Goal: Task Accomplishment & Management: Complete application form

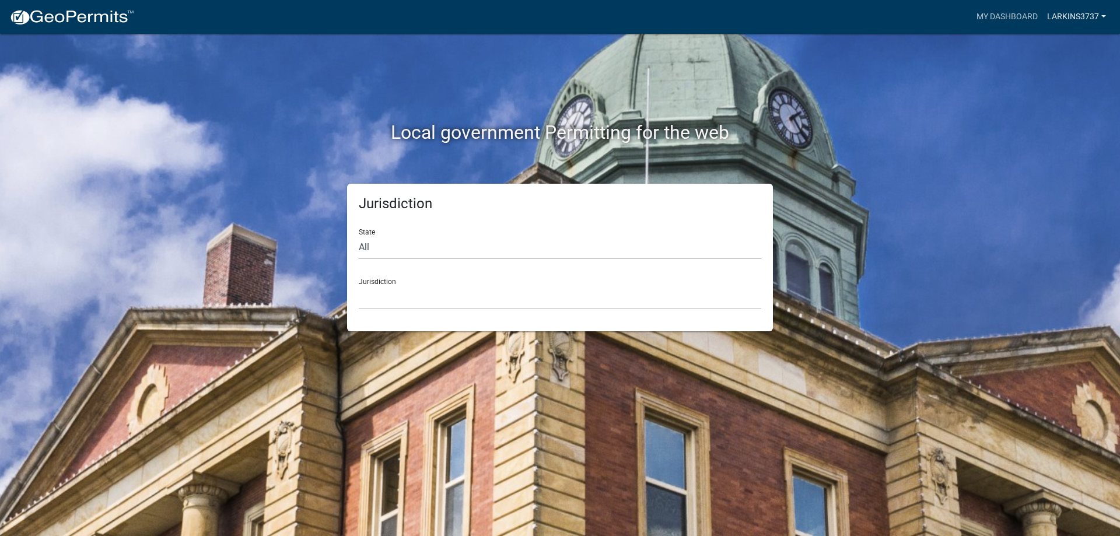
click at [1082, 20] on link "Larkins3737" at bounding box center [1076, 17] width 68 height 22
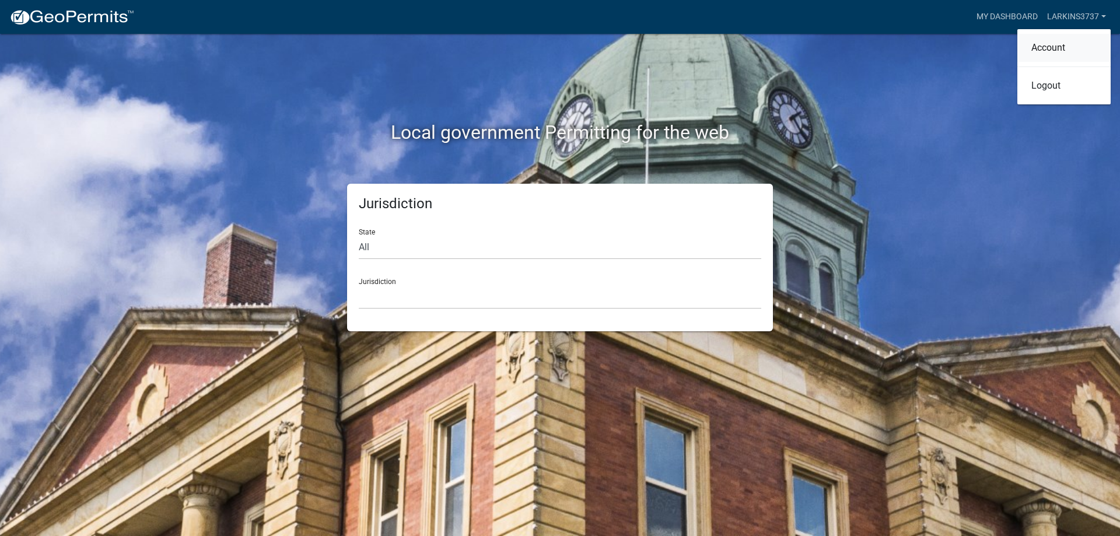
click at [1080, 41] on link "Account" at bounding box center [1063, 48] width 93 height 28
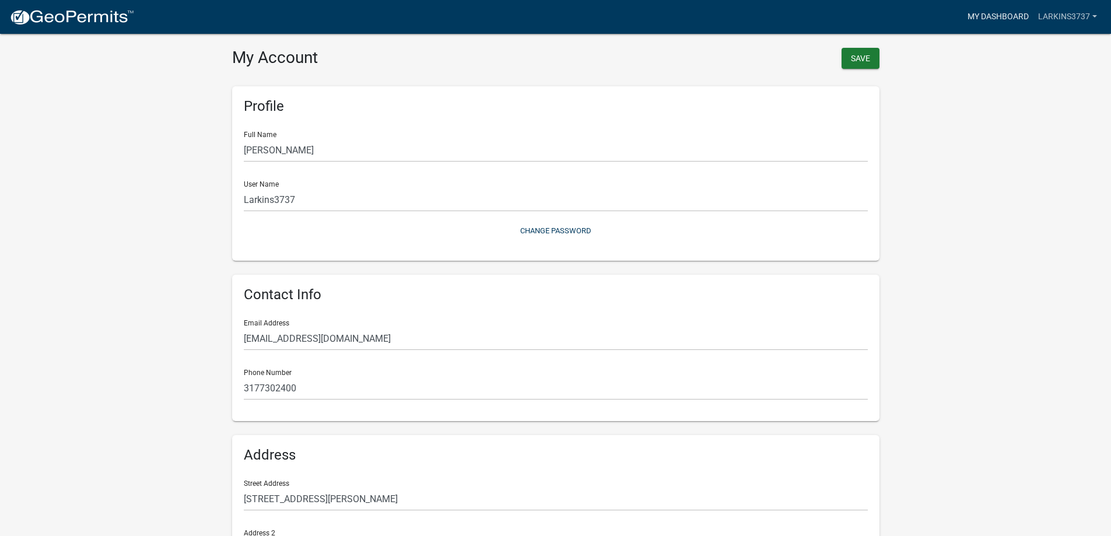
click at [1026, 10] on link "My Dashboard" at bounding box center [998, 17] width 71 height 22
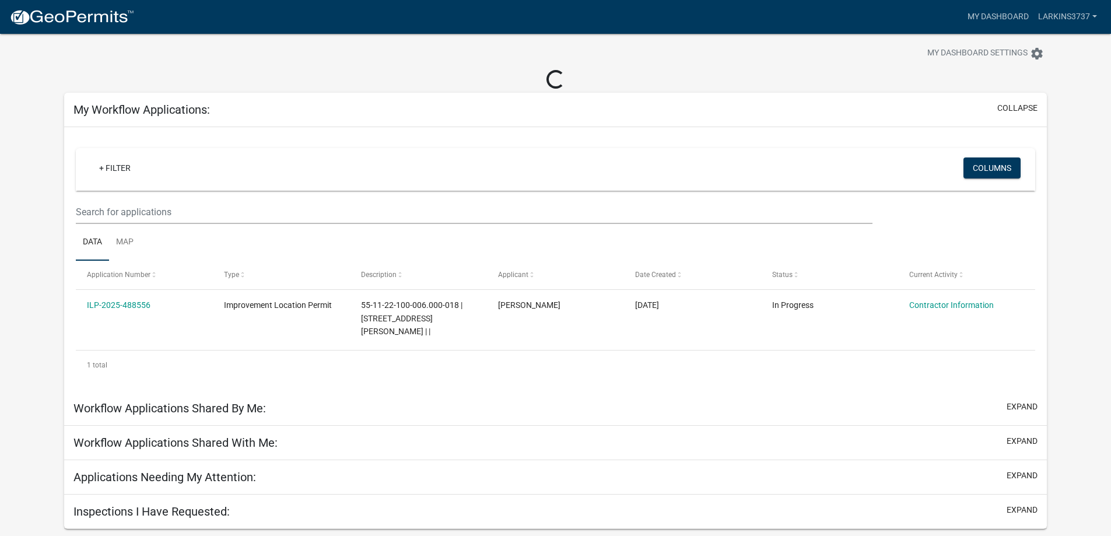
scroll to position [34, 0]
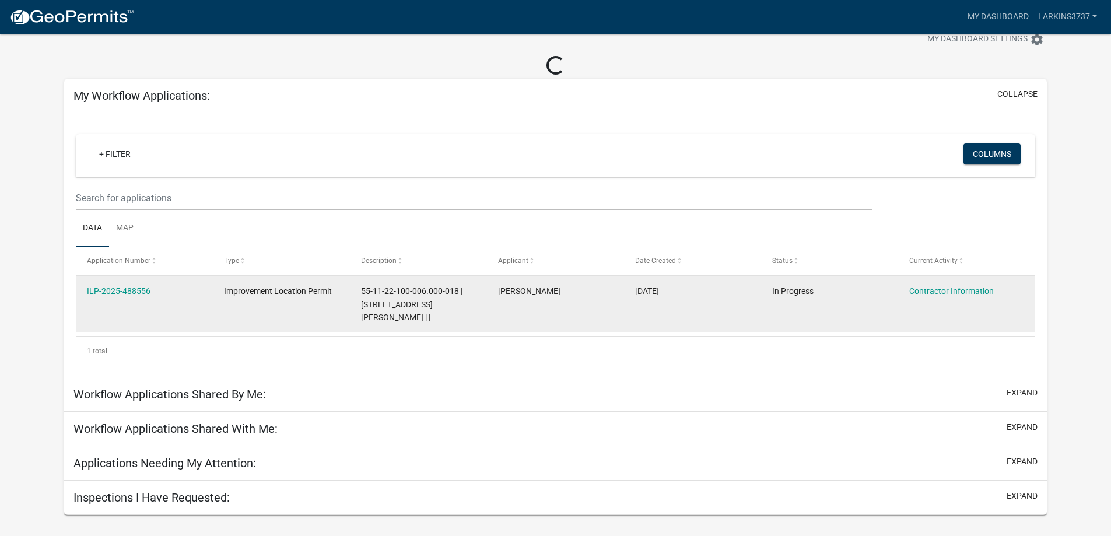
click at [783, 305] on datatable-body-cell "In Progress" at bounding box center [828, 304] width 137 height 57
click at [928, 292] on link "Contractor Information" at bounding box center [951, 290] width 85 height 9
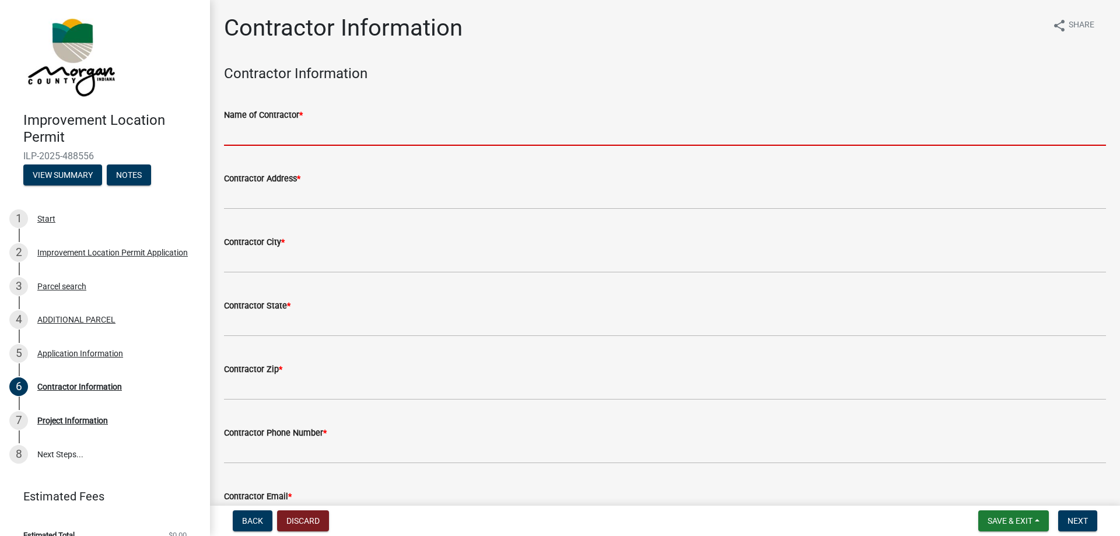
click at [309, 125] on input "Name of Contractor *" at bounding box center [665, 134] width 882 height 24
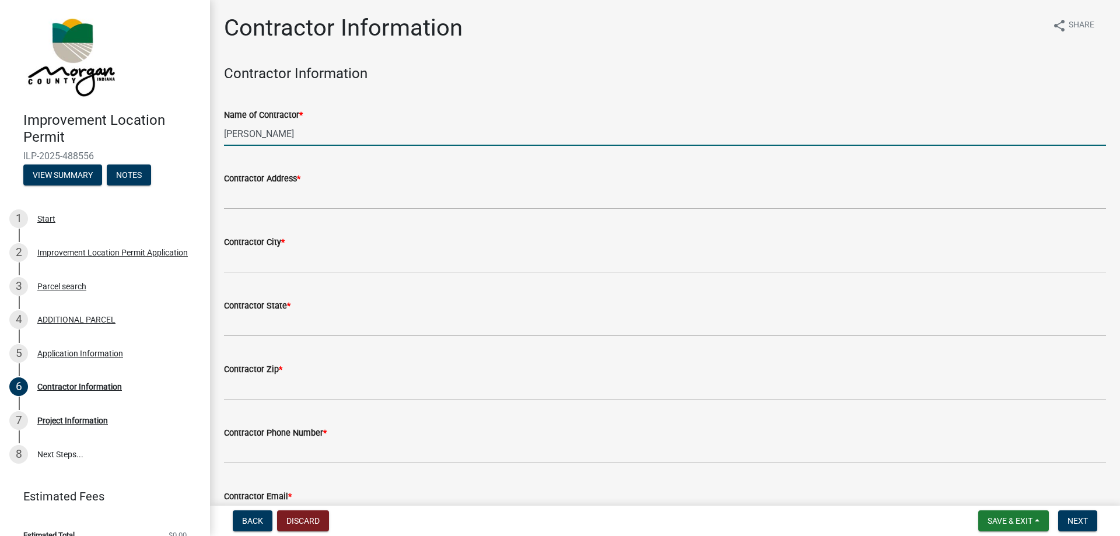
type input "[PERSON_NAME]"
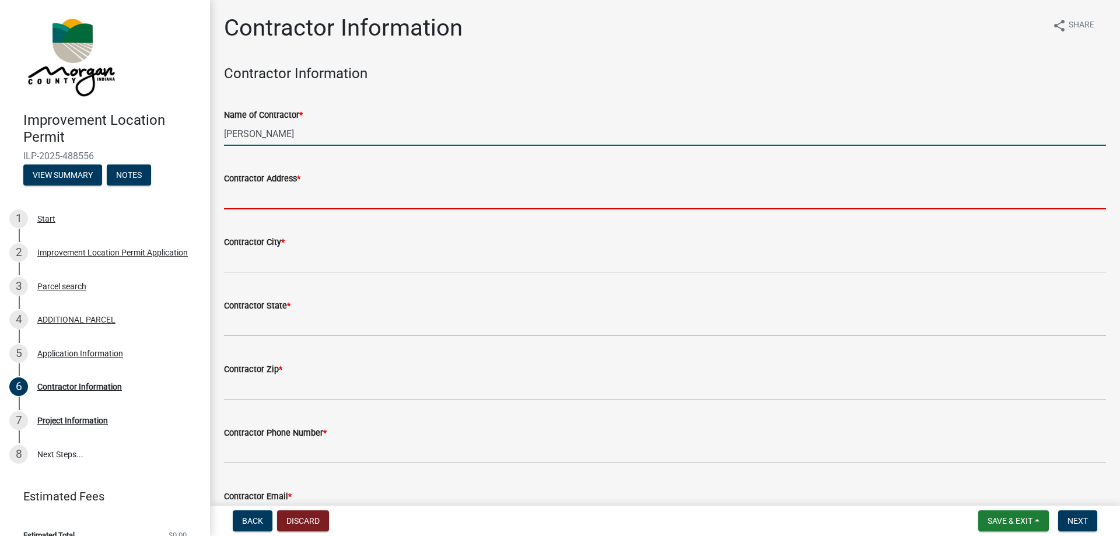
click at [289, 198] on input "Contractor Address *" at bounding box center [665, 197] width 882 height 24
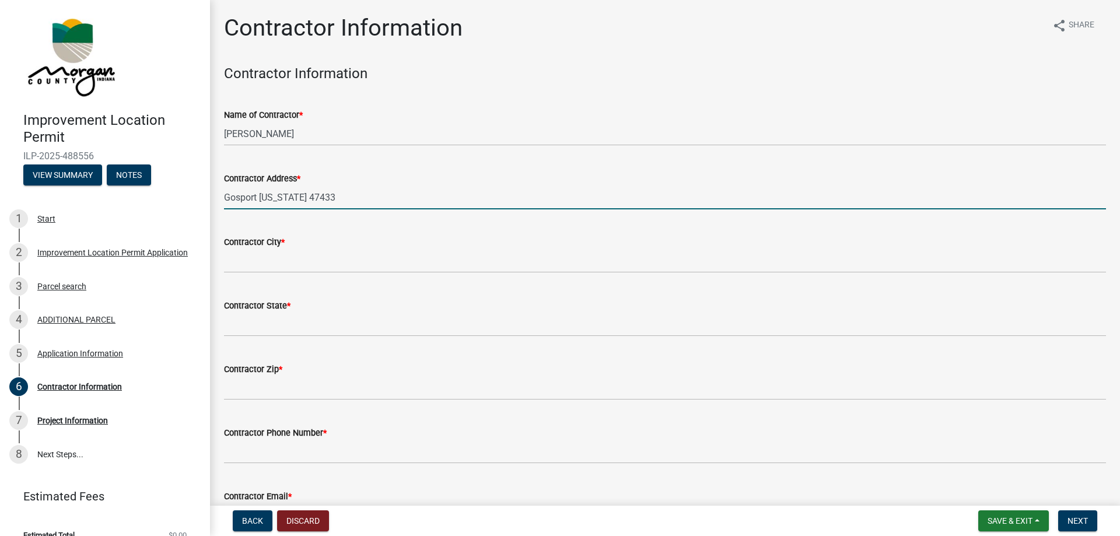
type input "Gosport [US_STATE] 47433"
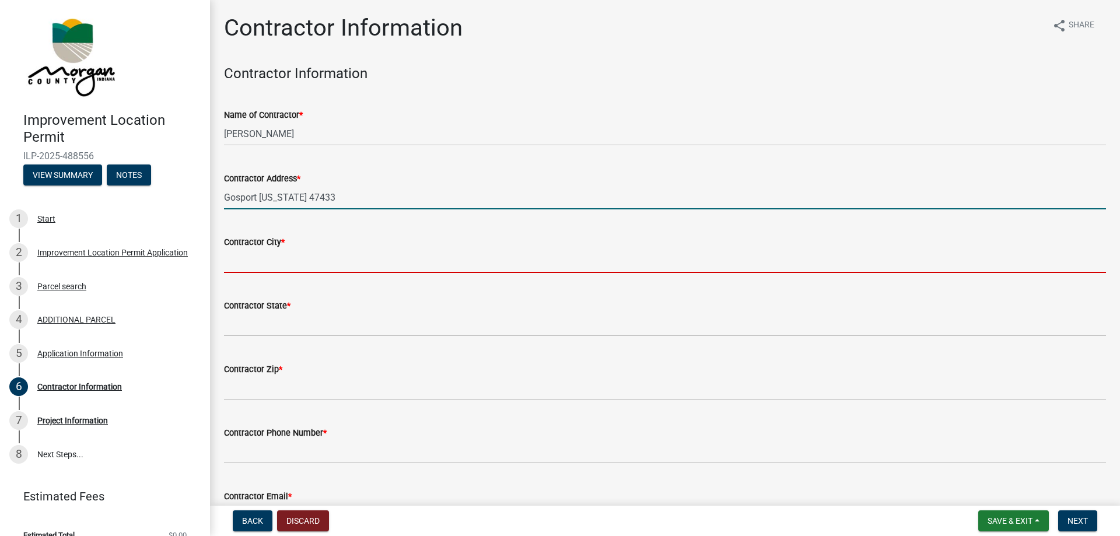
click at [279, 267] on input "Contractor City *" at bounding box center [665, 261] width 882 height 24
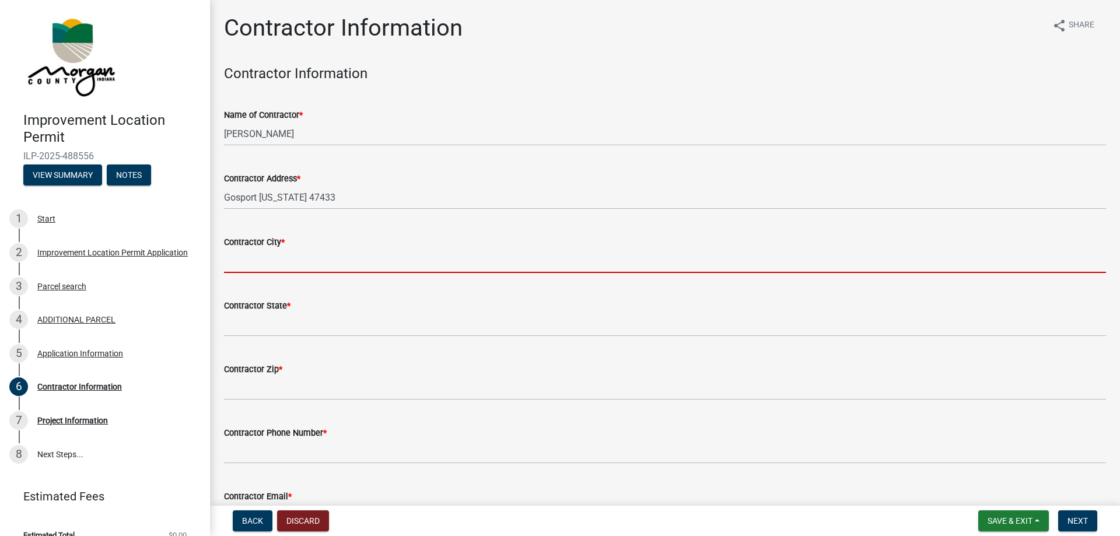
click at [314, 265] on input "Contractor City *" at bounding box center [665, 261] width 882 height 24
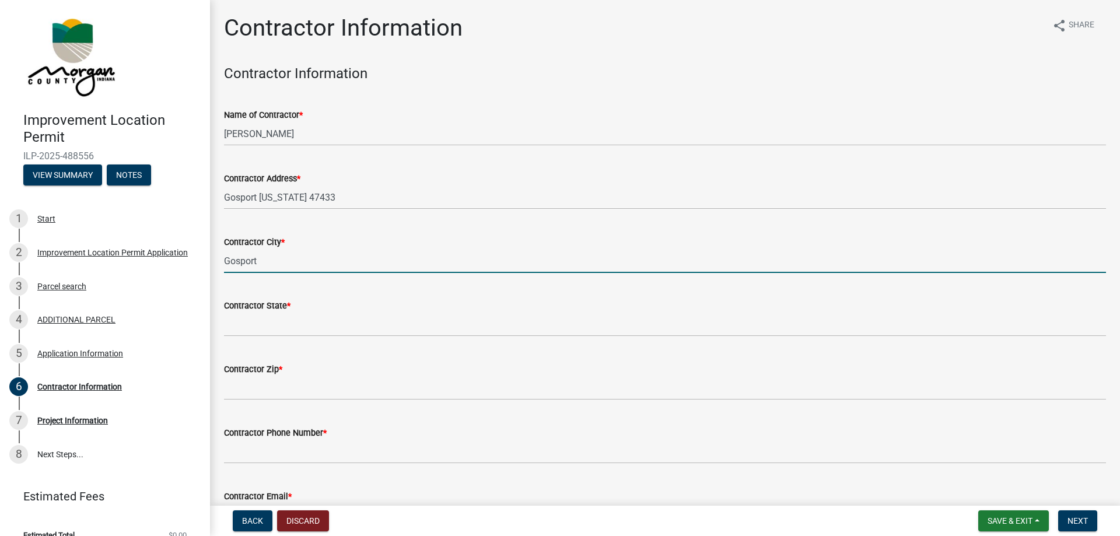
type input "Gosport"
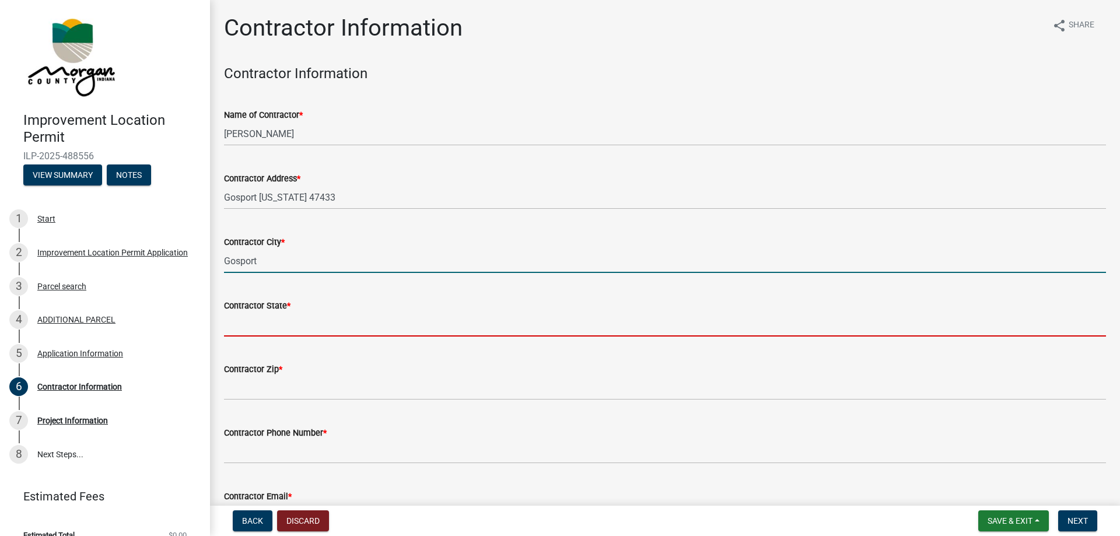
drag, startPoint x: 271, startPoint y: 317, endPoint x: 265, endPoint y: 327, distance: 11.3
click at [271, 317] on input "Contractor State *" at bounding box center [665, 325] width 882 height 24
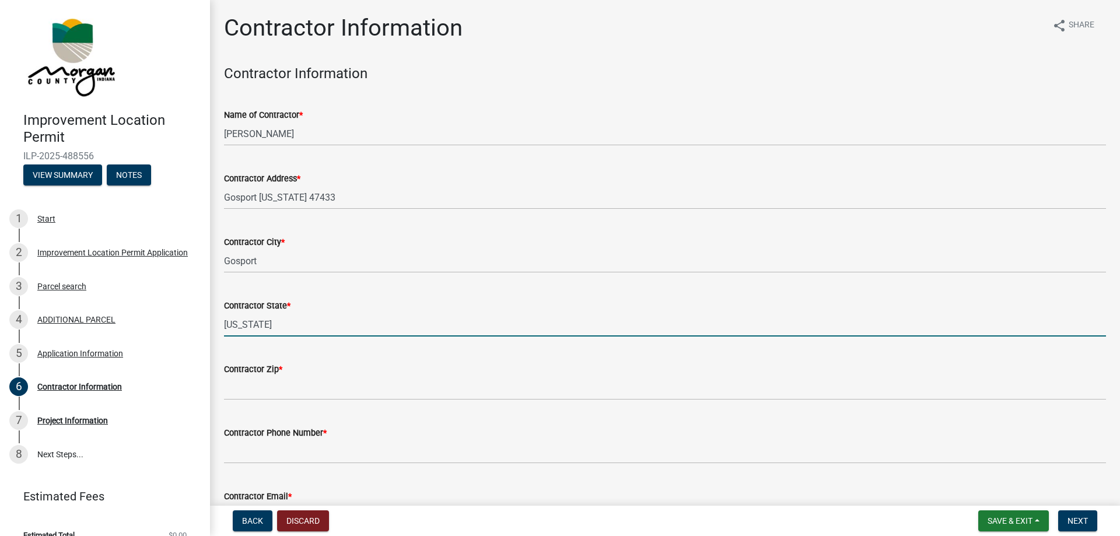
scroll to position [19, 0]
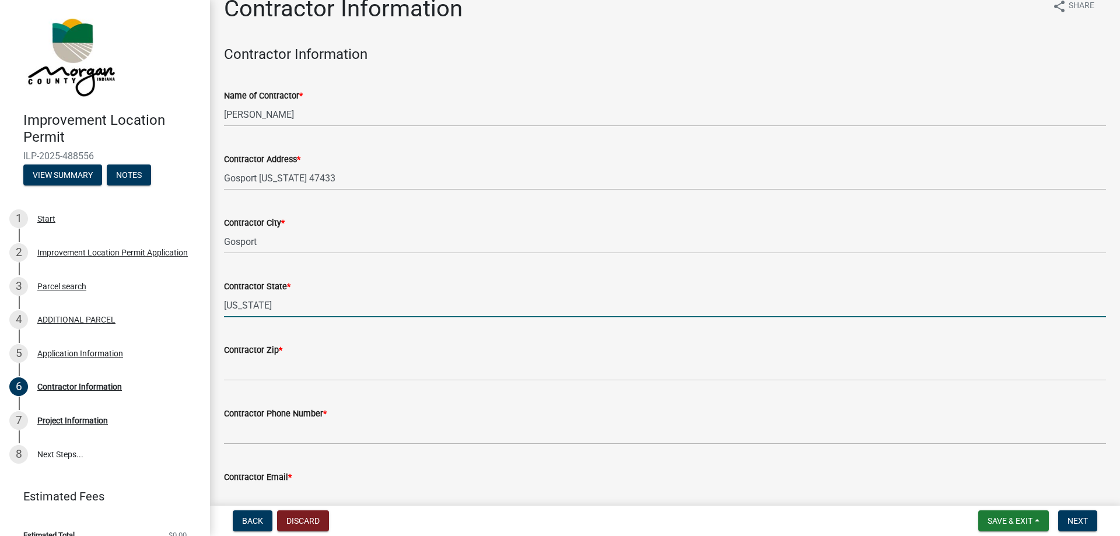
type input "[US_STATE]"
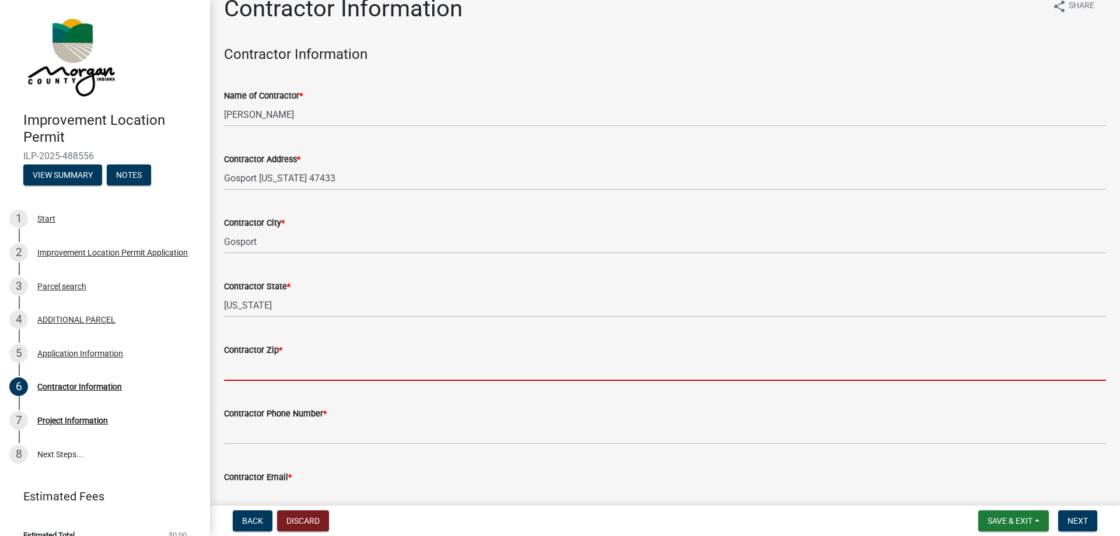
click at [248, 377] on input "Contractor Zip *" at bounding box center [665, 369] width 882 height 24
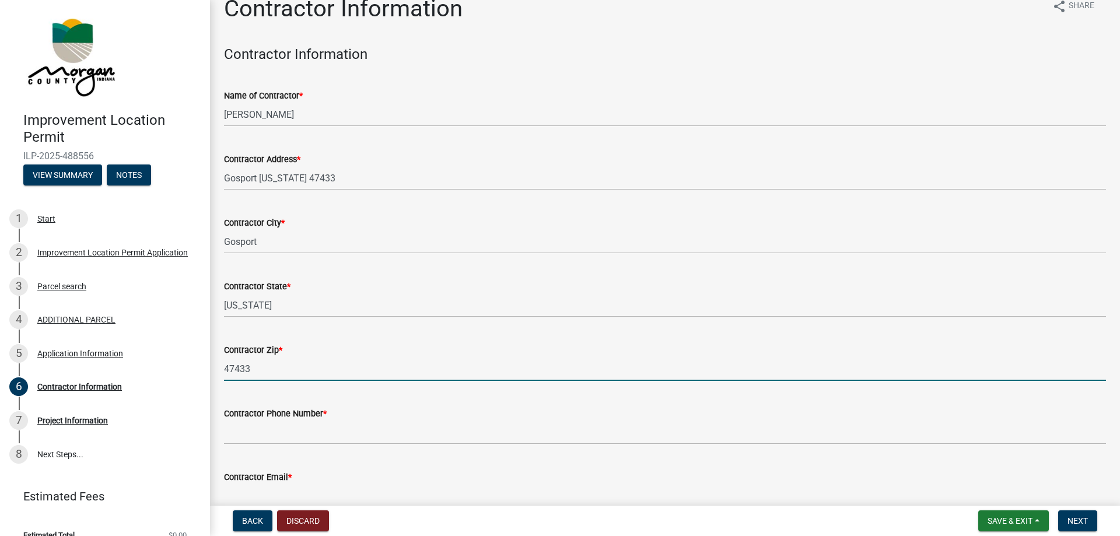
type input "47433"
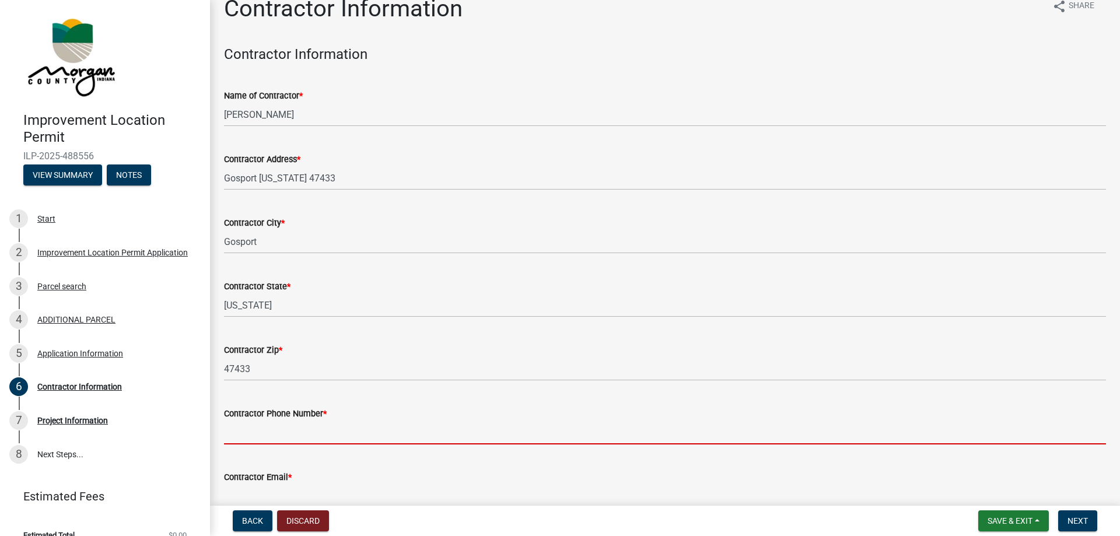
click at [307, 434] on input "Contractor Phone Number *" at bounding box center [665, 432] width 882 height 24
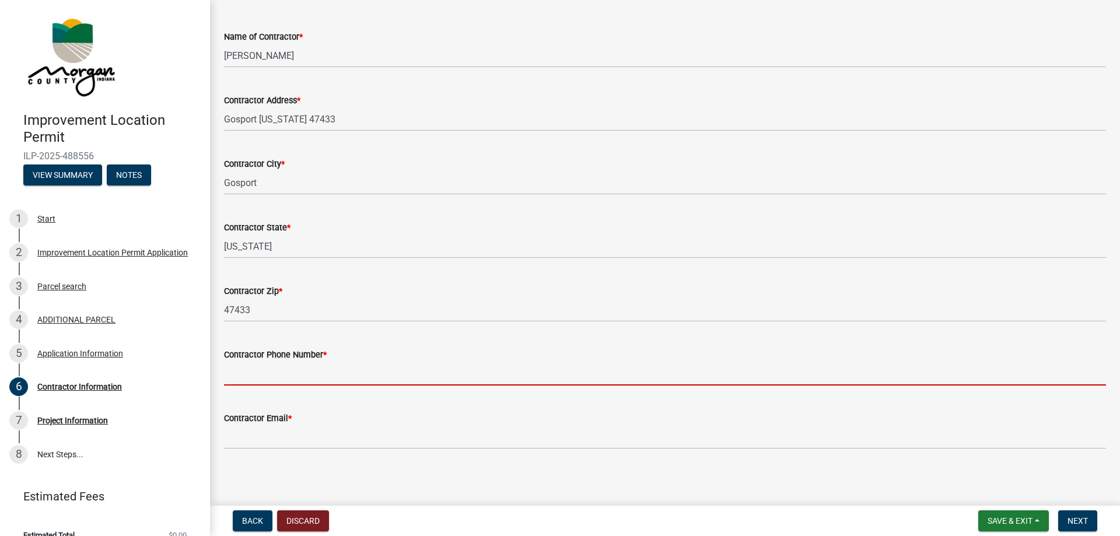
scroll to position [81, 0]
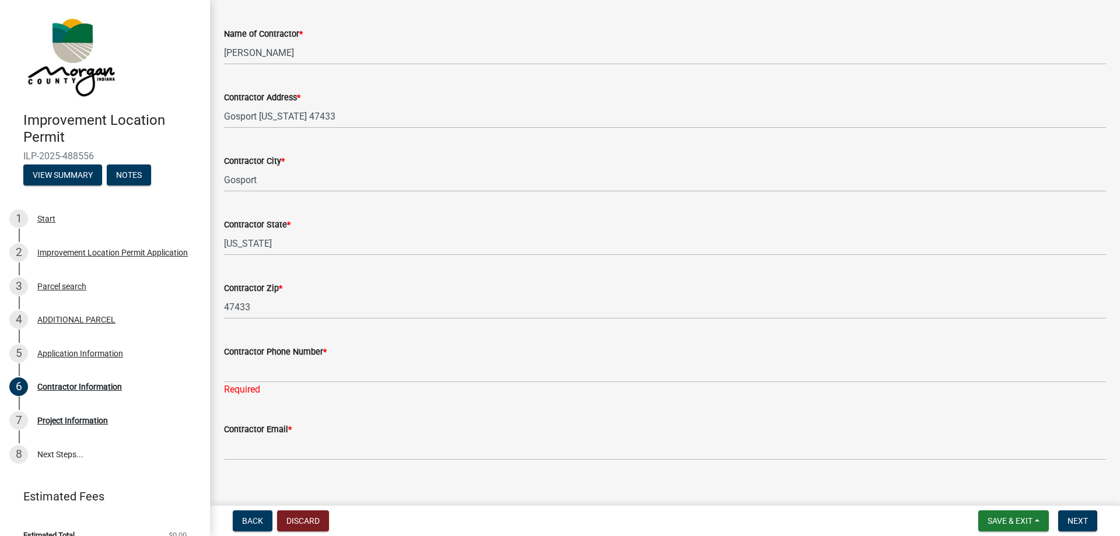
click at [292, 487] on main "Contractor Information share Share Contractor Information Name of Contractor * …" at bounding box center [665, 250] width 910 height 501
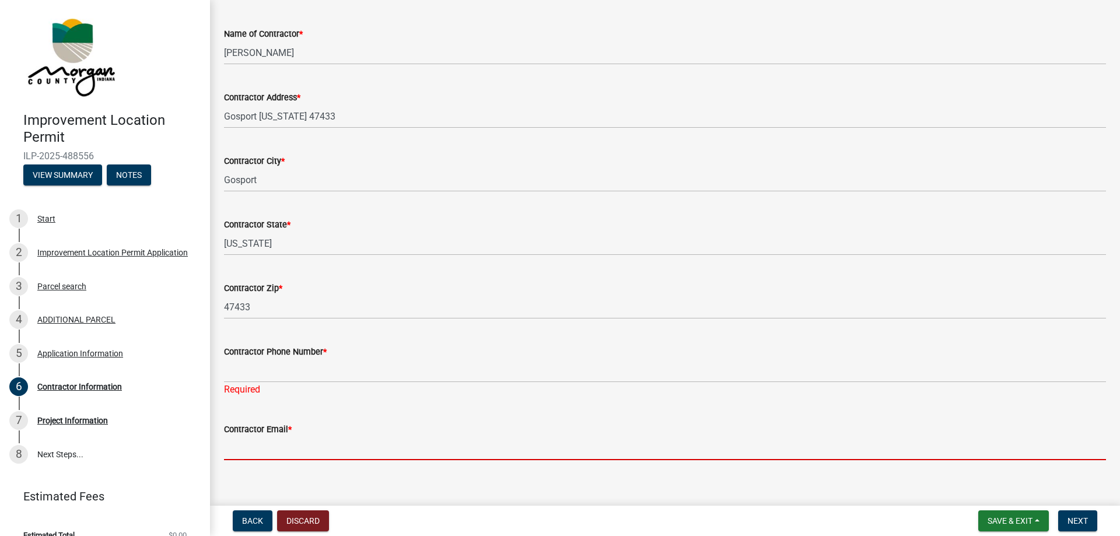
click at [286, 444] on input "Contractor Email *" at bounding box center [665, 448] width 882 height 24
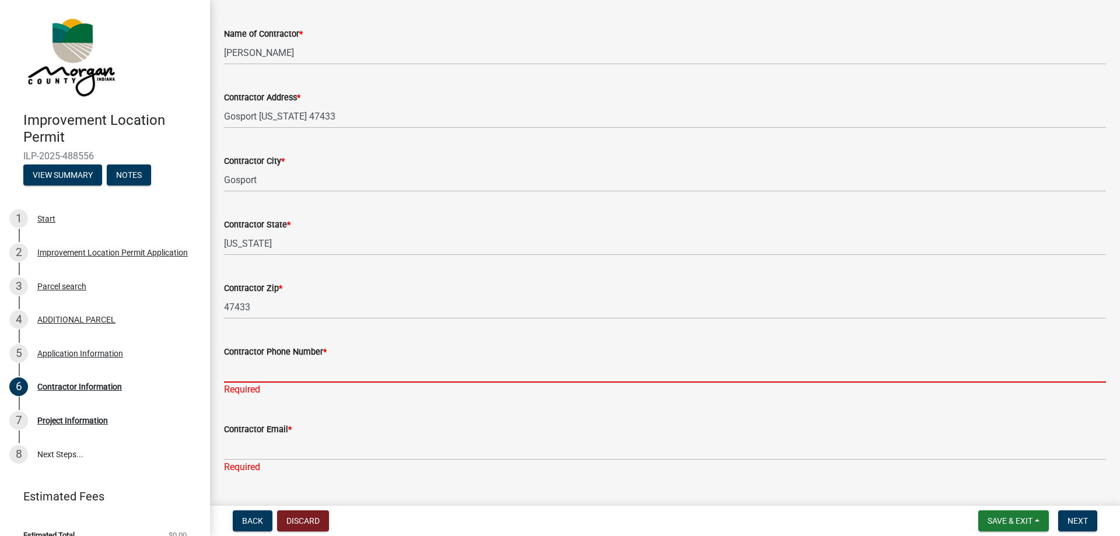
click at [235, 365] on input "Contractor Phone Number *" at bounding box center [665, 371] width 882 height 24
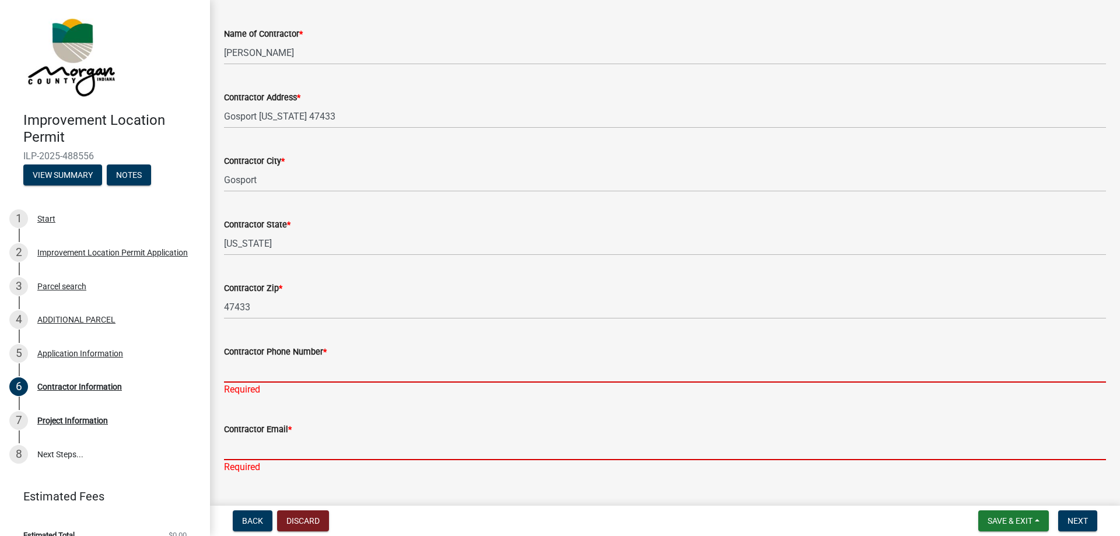
click at [241, 450] on input "Contractor Email *" at bounding box center [665, 448] width 882 height 24
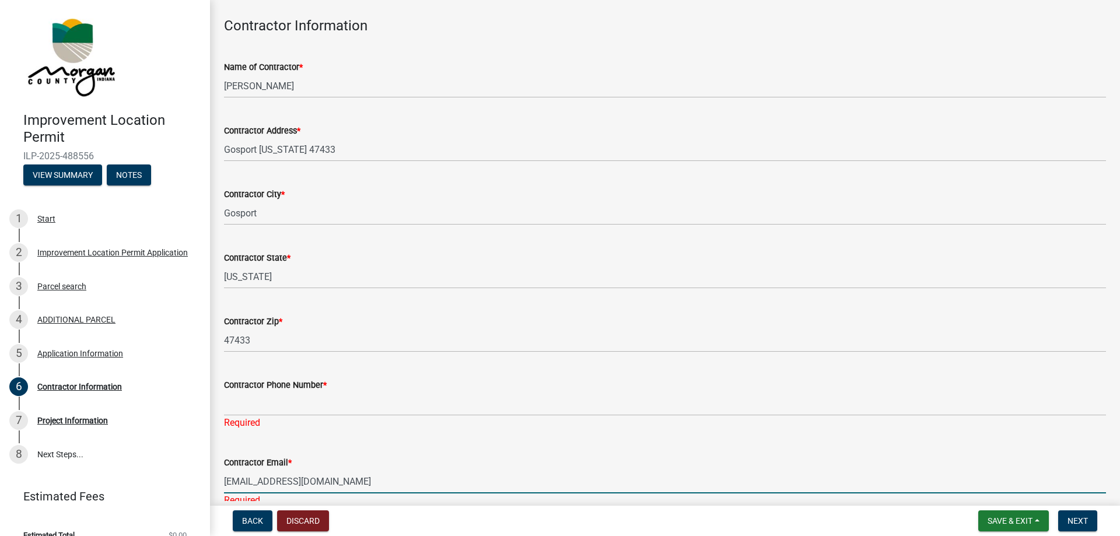
scroll to position [23, 0]
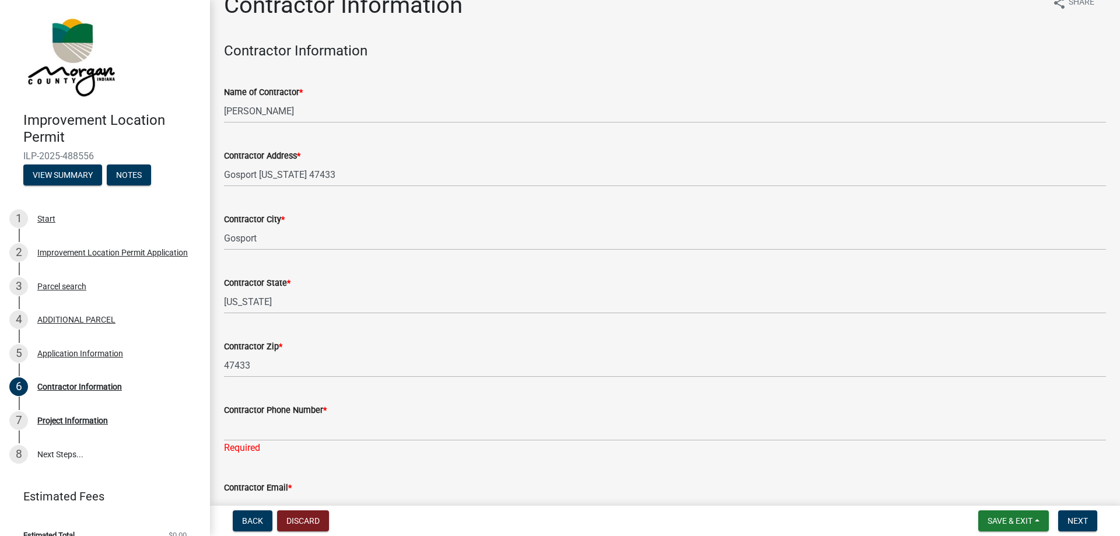
type input "[EMAIL_ADDRESS][DOMAIN_NAME]"
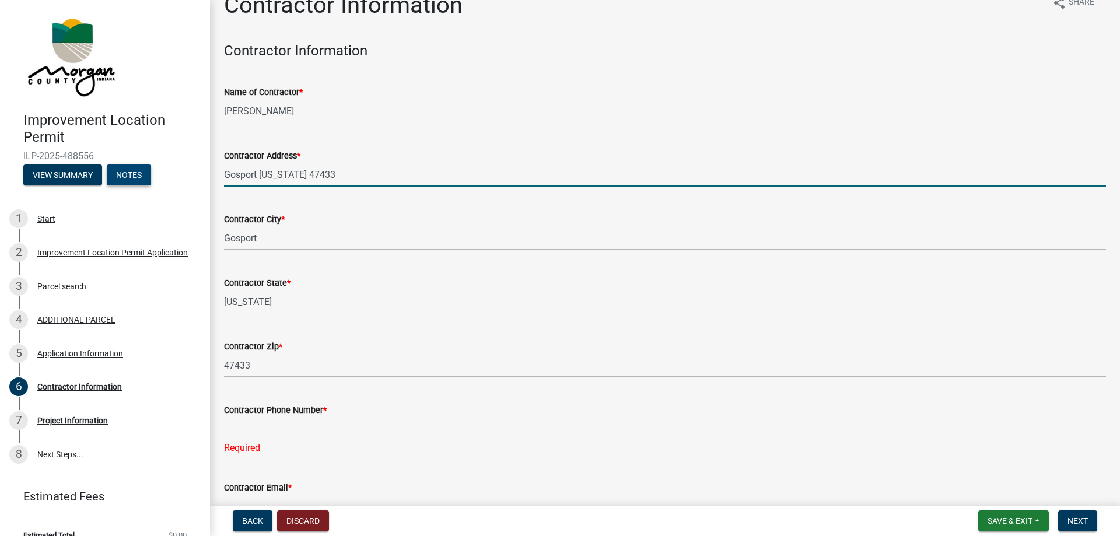
drag, startPoint x: 339, startPoint y: 171, endPoint x: 146, endPoint y: 173, distance: 193.0
click at [146, 173] on div "Improvement Location Permit ILP-2025-488556 View Summary Notes 1 Start 2 Improv…" at bounding box center [560, 268] width 1120 height 536
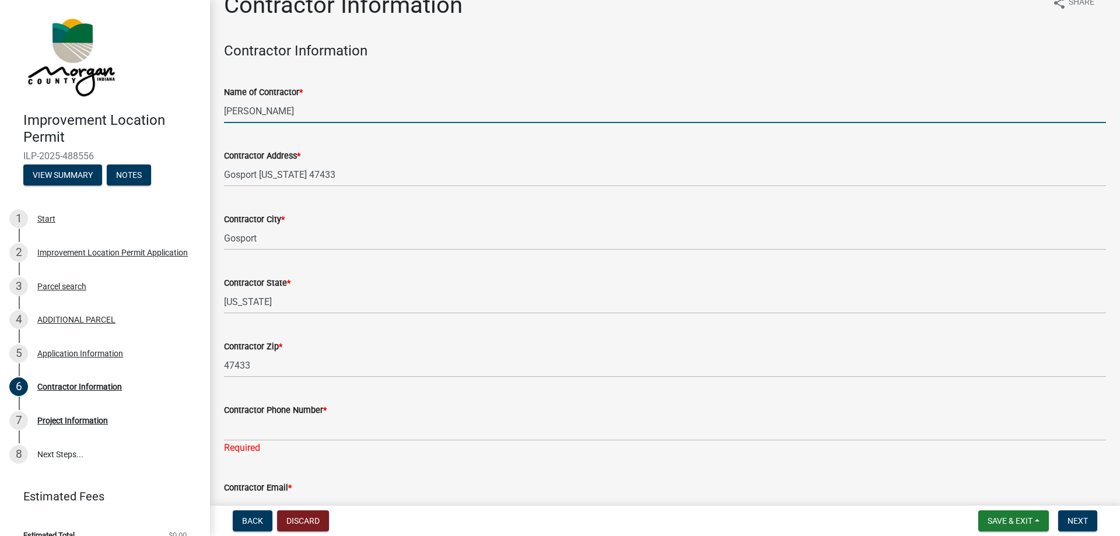
click at [370, 102] on input "[PERSON_NAME]" at bounding box center [665, 111] width 882 height 24
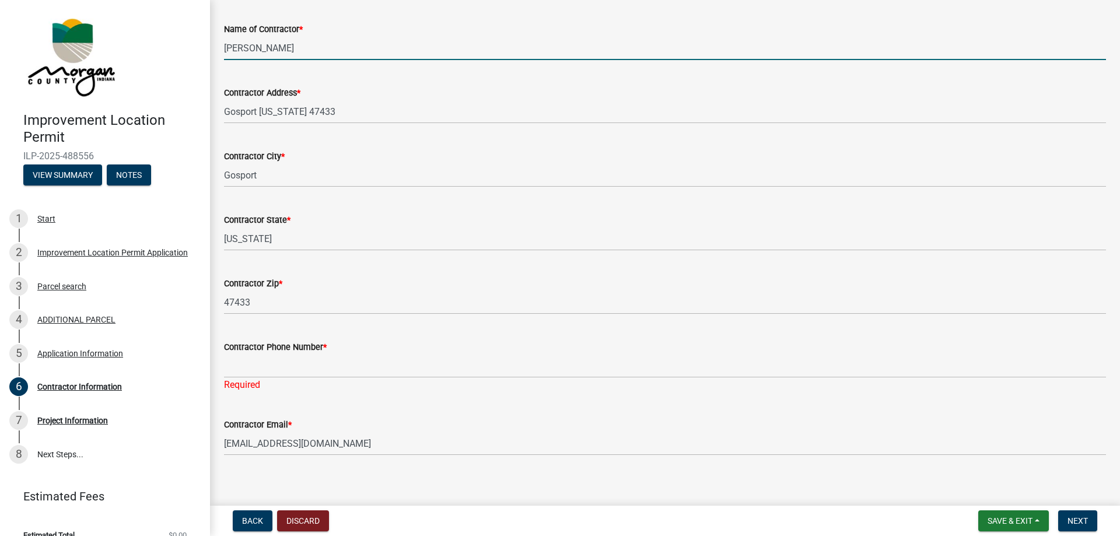
scroll to position [95, 0]
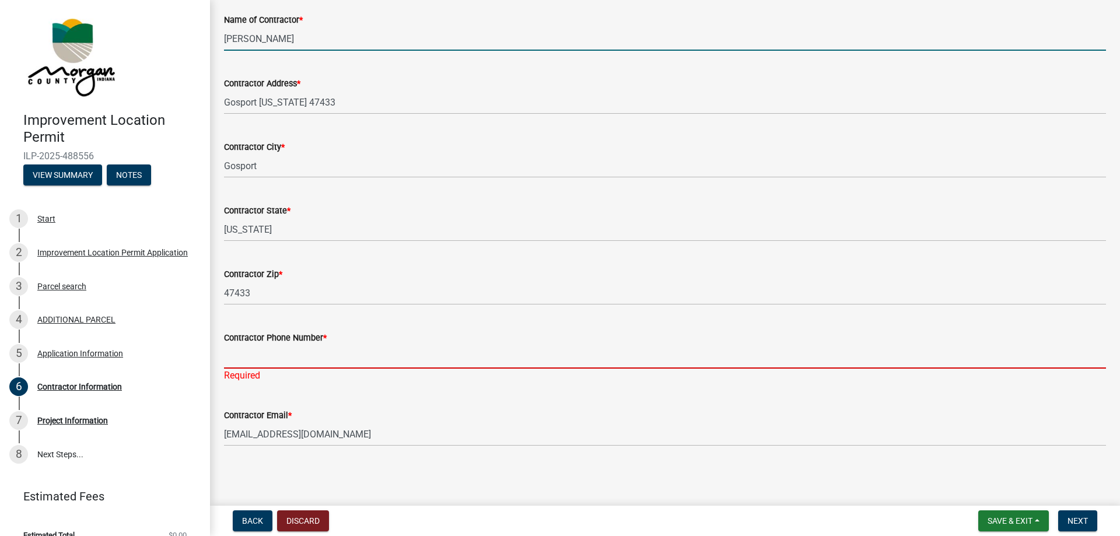
click at [305, 359] on input "Contractor Phone Number *" at bounding box center [665, 357] width 882 height 24
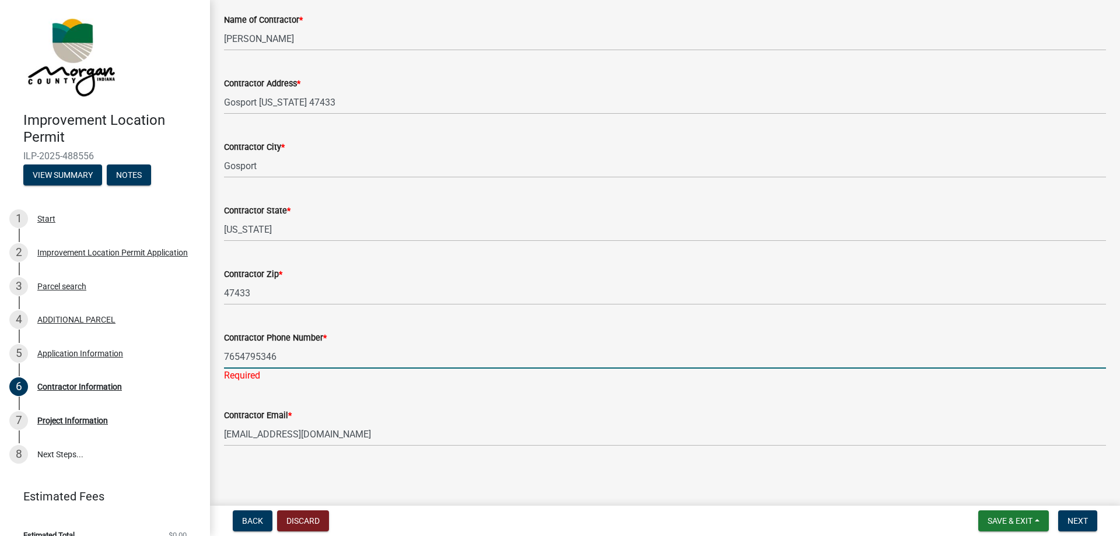
type input "7654795346"
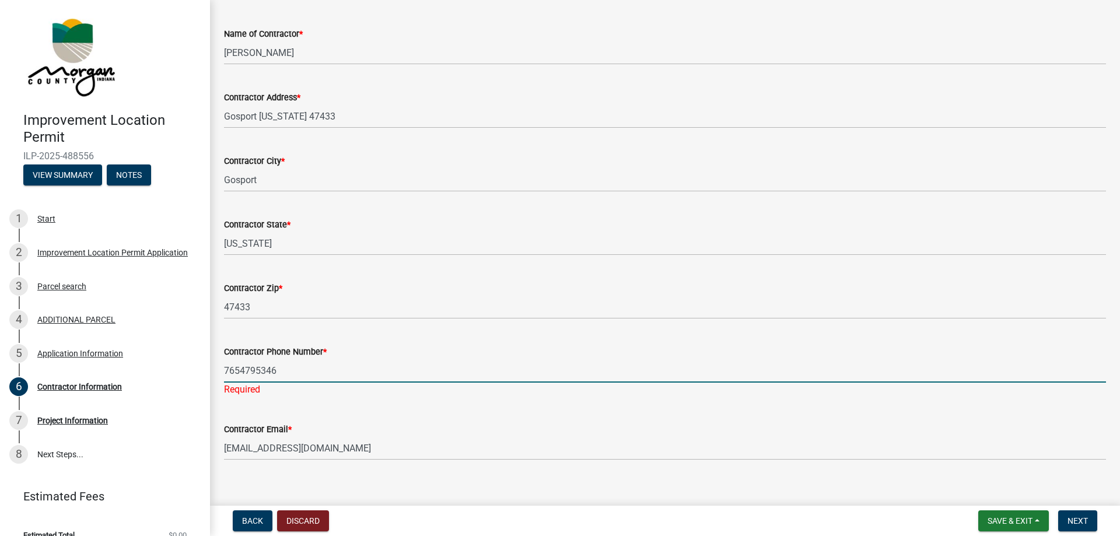
click at [254, 325] on wm-data-entity-input-list "Contractor Information Name of Contractor * [PERSON_NAME] Contractor Address * …" at bounding box center [665, 226] width 882 height 485
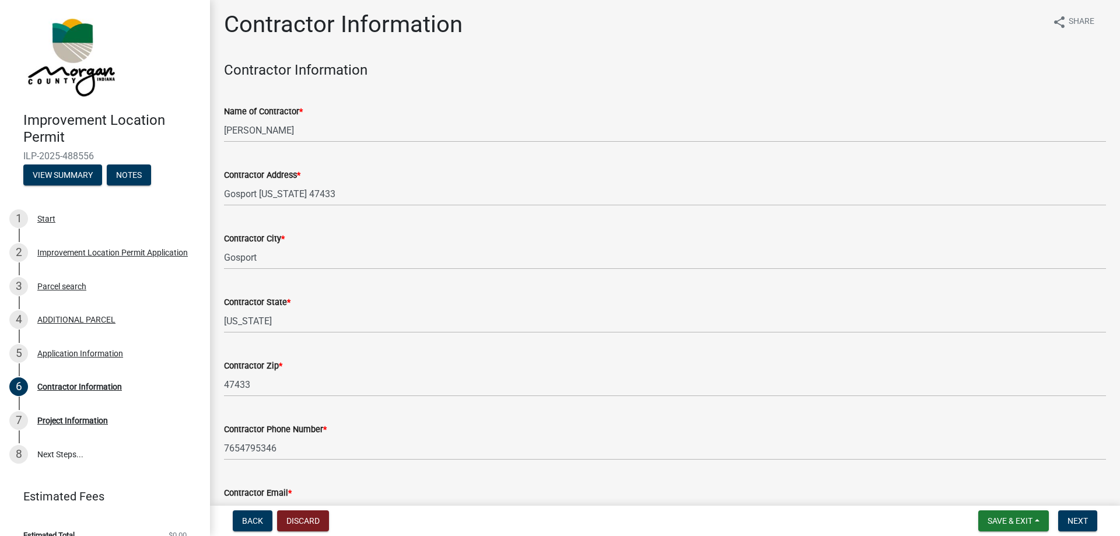
scroll to position [0, 0]
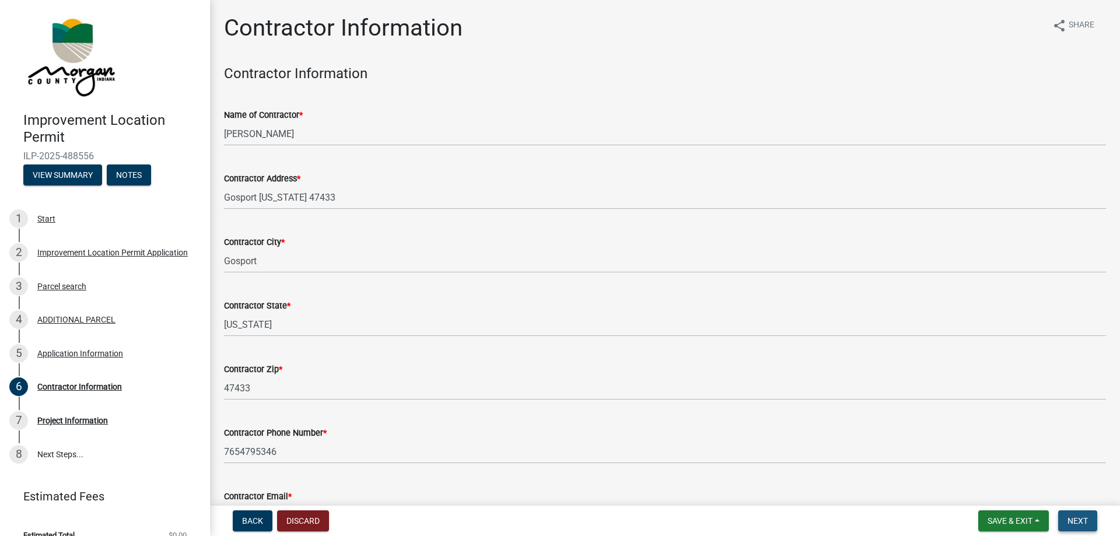
click at [1076, 524] on span "Next" at bounding box center [1077, 520] width 20 height 9
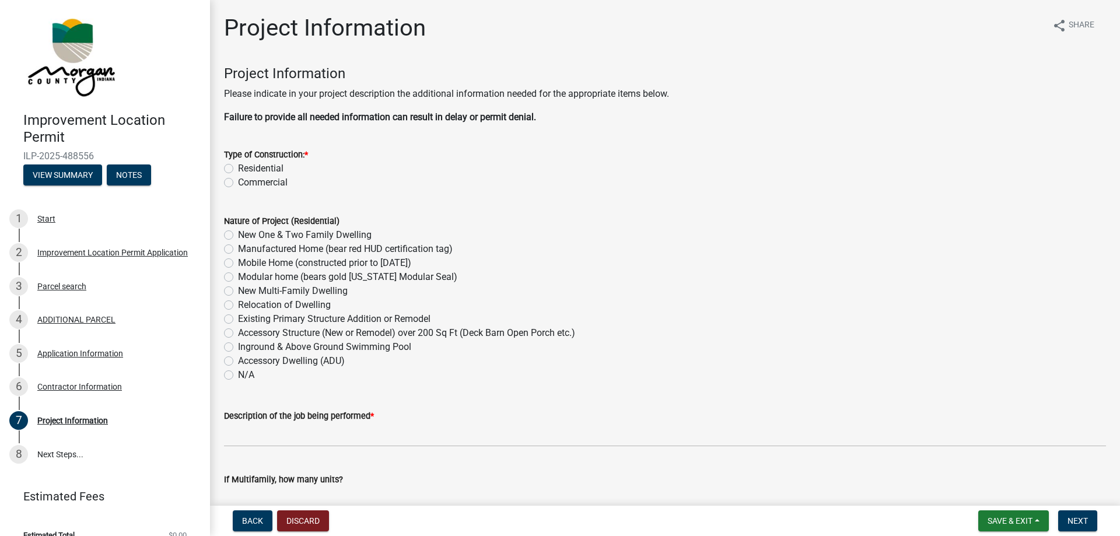
click at [276, 166] on label "Residential" at bounding box center [260, 169] width 45 height 14
click at [246, 166] on input "Residential" at bounding box center [242, 166] width 8 height 8
radio input "true"
click at [238, 248] on label "Manufactured Home (bear red HUD certification tag)" at bounding box center [345, 249] width 215 height 14
click at [238, 248] on input "Manufactured Home (bear red HUD certification tag)" at bounding box center [242, 246] width 8 height 8
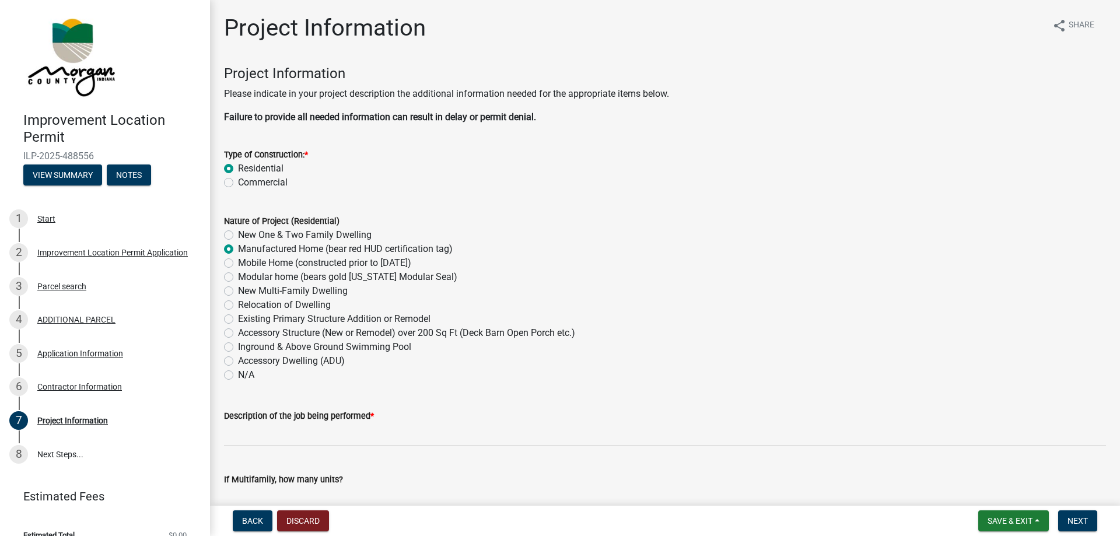
radio input "true"
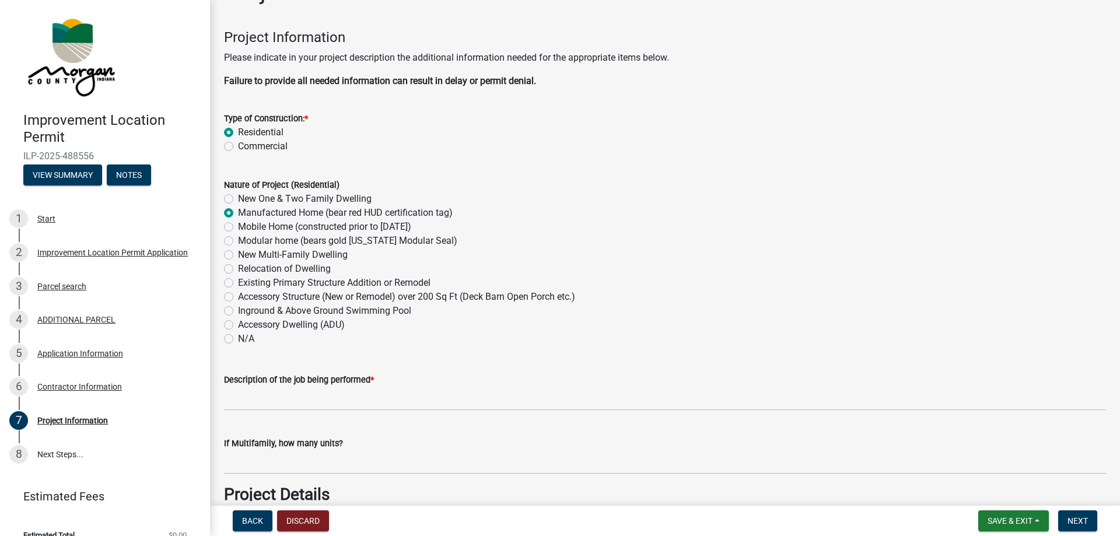
scroll to position [39, 0]
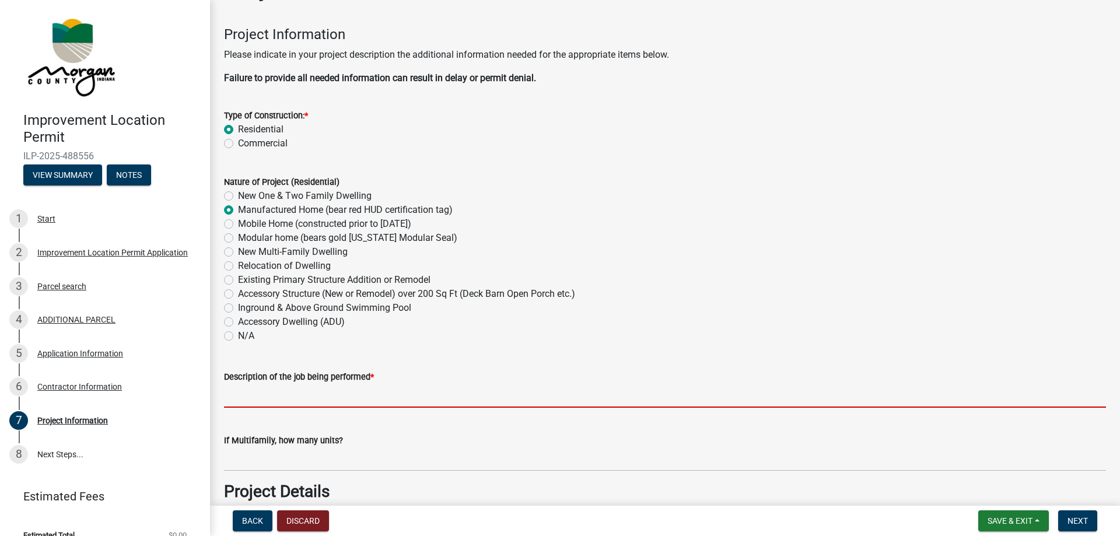
click at [334, 392] on input "Description of the job being performed *" at bounding box center [665, 396] width 882 height 24
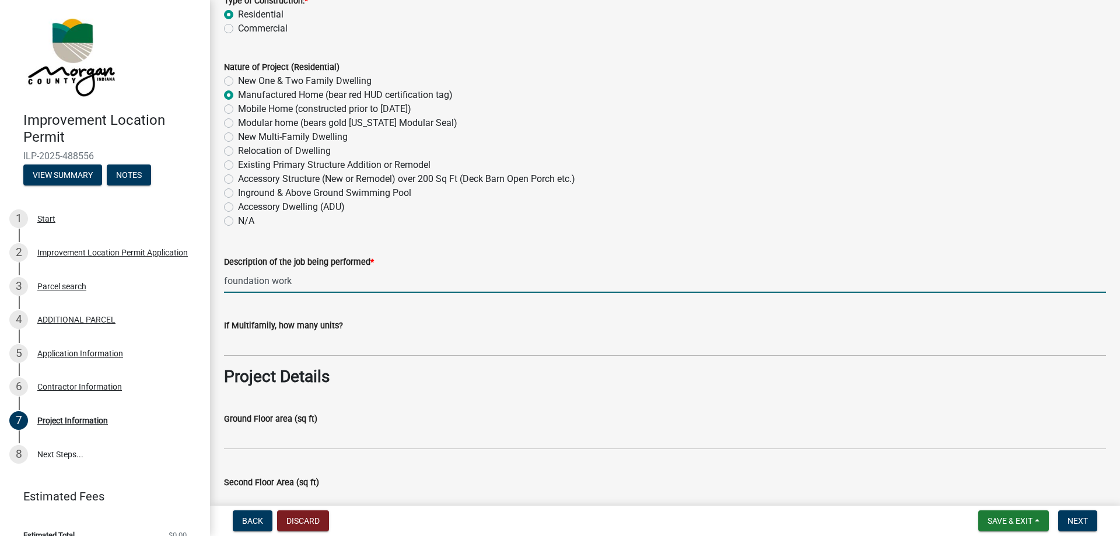
scroll to position [156, 0]
type input "foundation work"
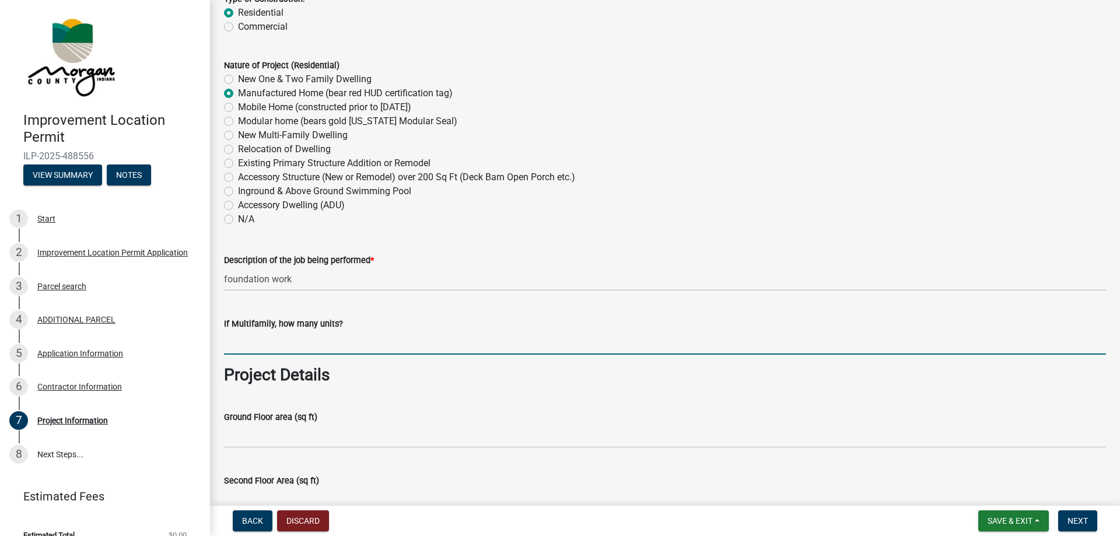
click at [316, 341] on input "text" at bounding box center [665, 343] width 882 height 24
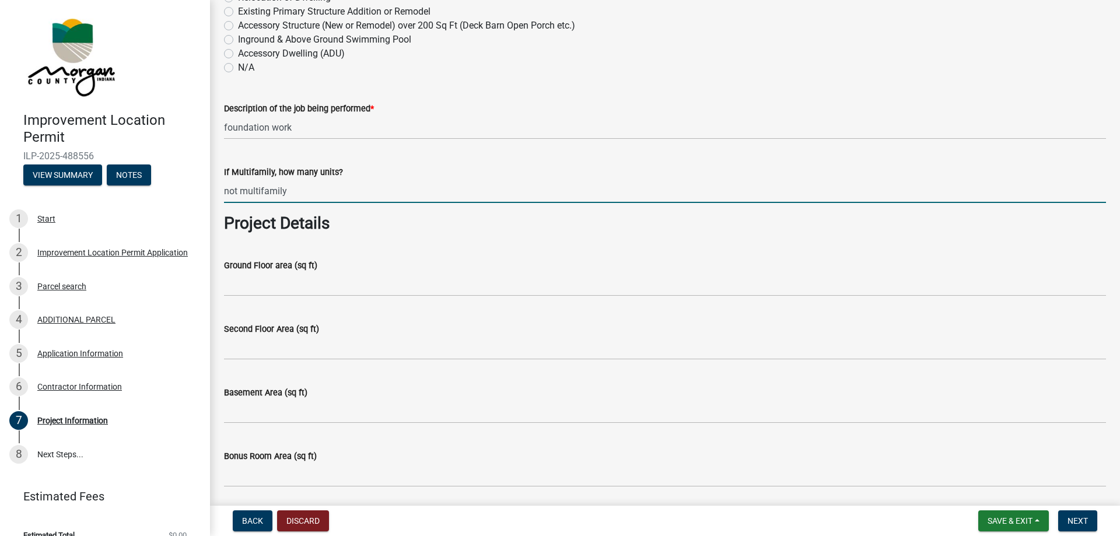
scroll to position [311, 0]
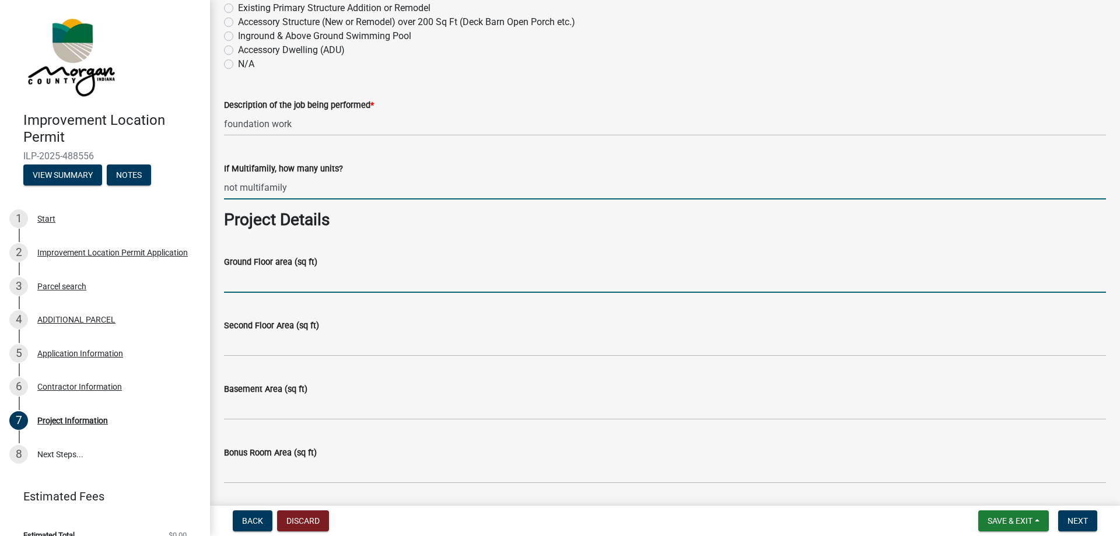
type input "0"
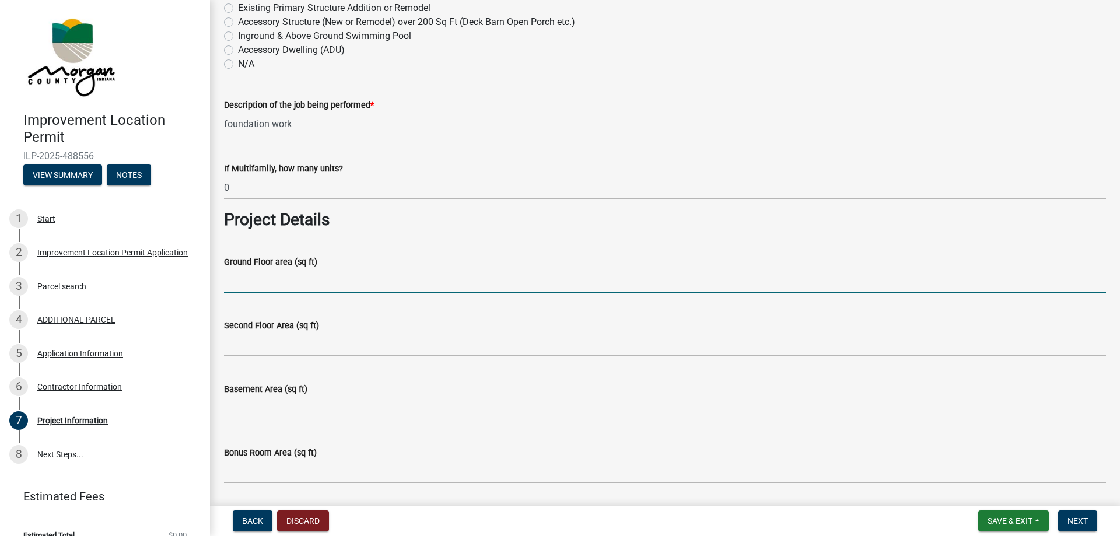
click at [299, 289] on input "Ground Floor area (sq ft)" at bounding box center [665, 281] width 882 height 24
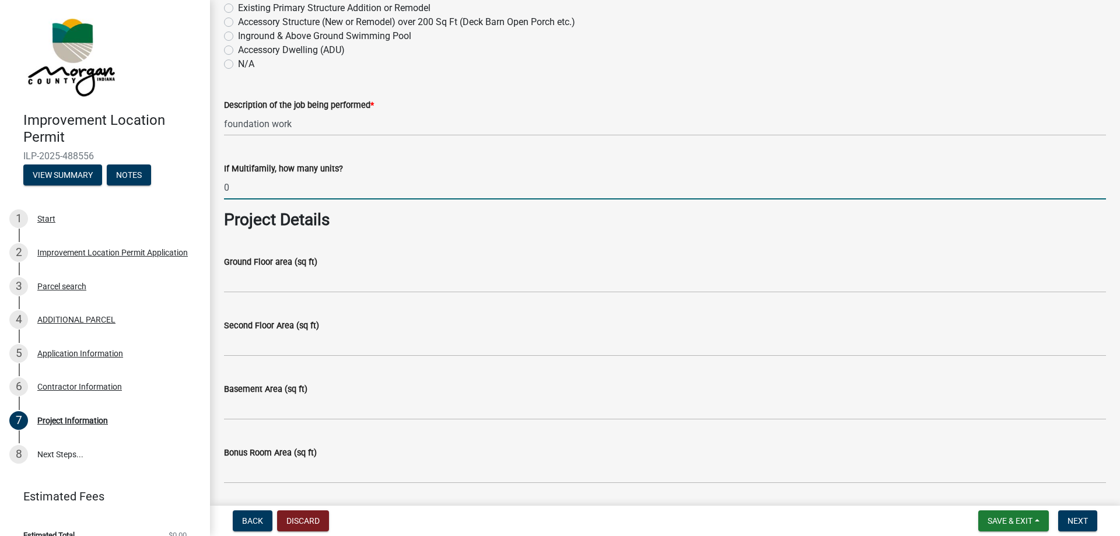
drag, startPoint x: 307, startPoint y: 189, endPoint x: 286, endPoint y: 190, distance: 21.6
click at [286, 190] on input "0" at bounding box center [665, 188] width 882 height 24
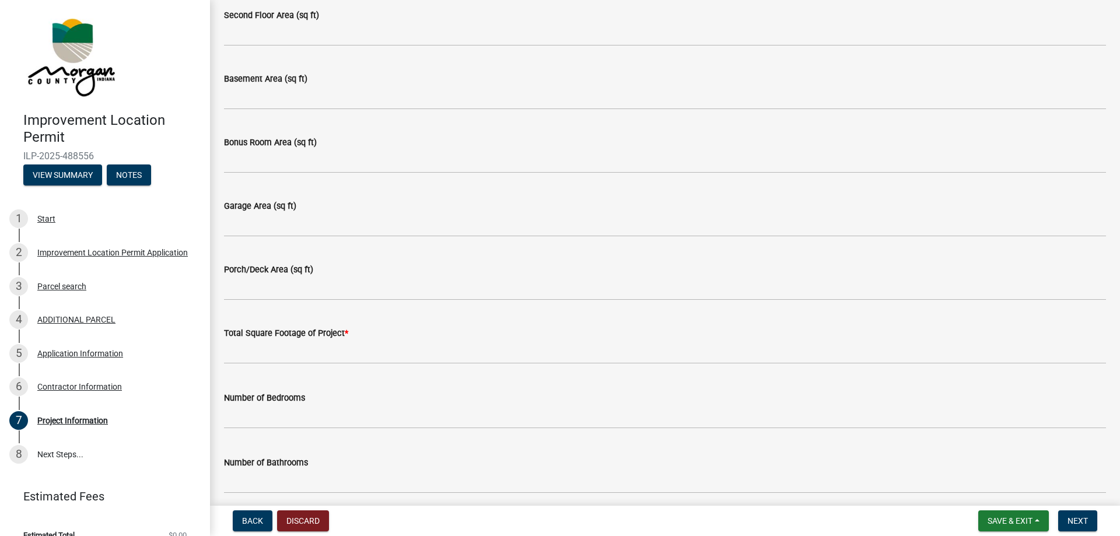
scroll to position [622, 0]
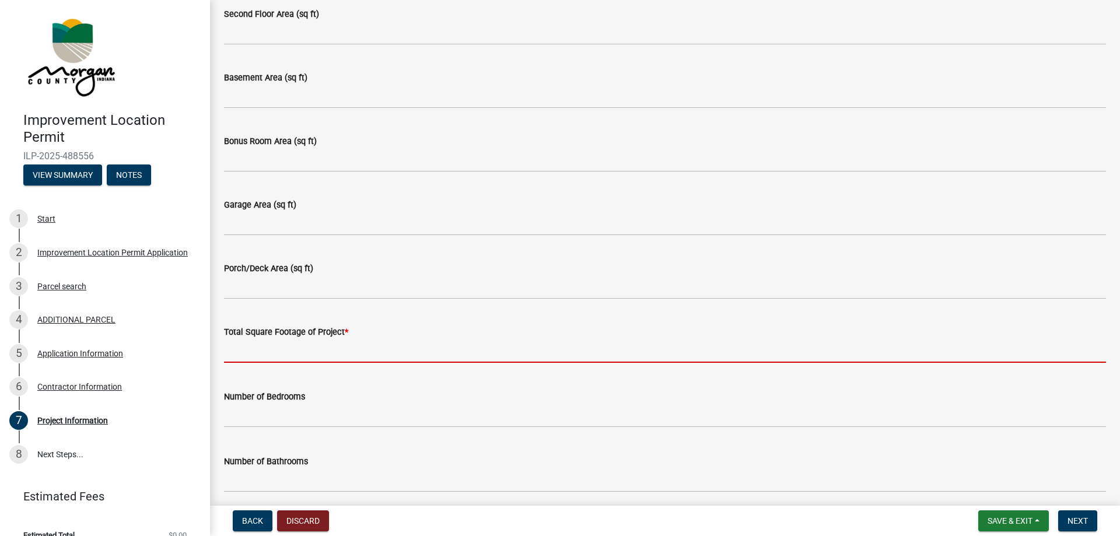
click at [355, 352] on input "text" at bounding box center [665, 351] width 882 height 24
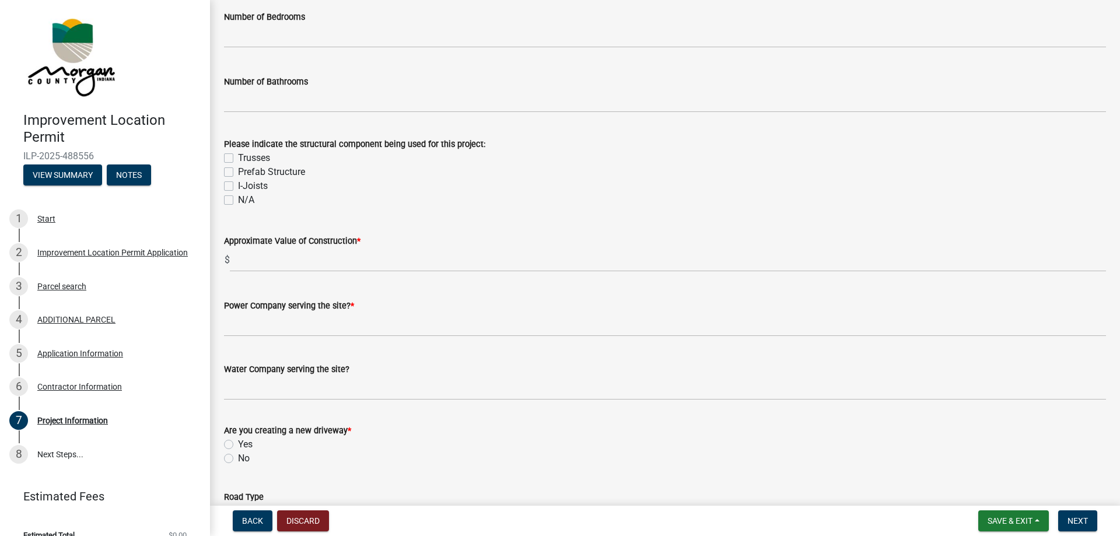
scroll to position [1031, 0]
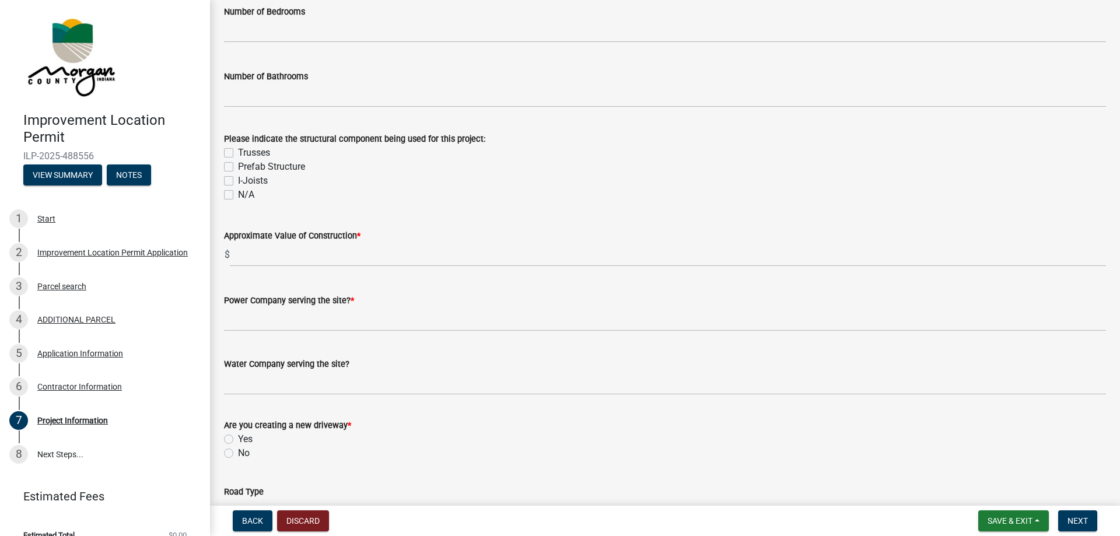
click at [227, 458] on div "No" at bounding box center [665, 453] width 882 height 14
click at [238, 450] on label "No" at bounding box center [244, 453] width 12 height 14
click at [238, 450] on input "No" at bounding box center [242, 450] width 8 height 8
radio input "true"
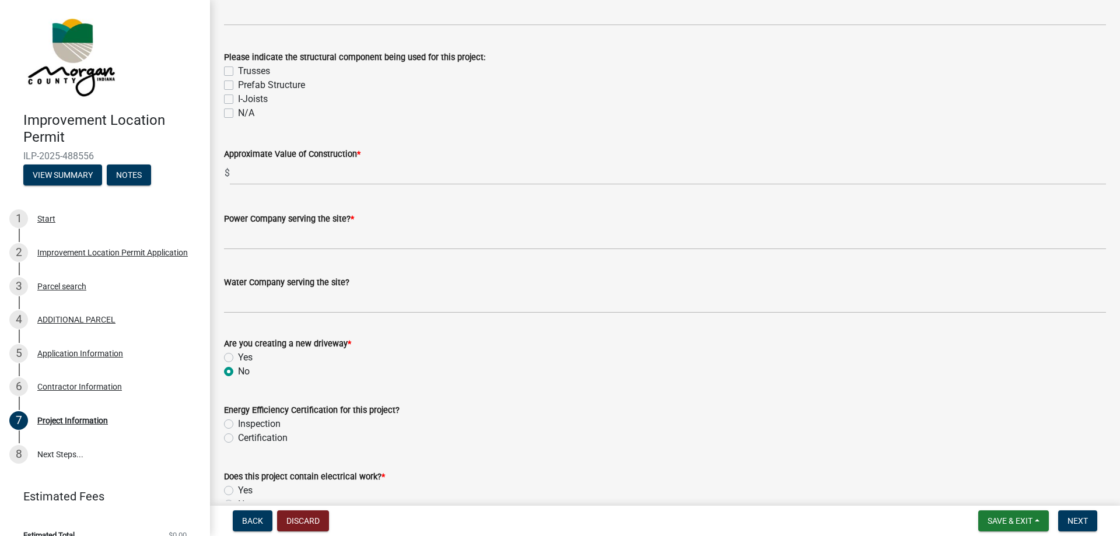
scroll to position [1108, 0]
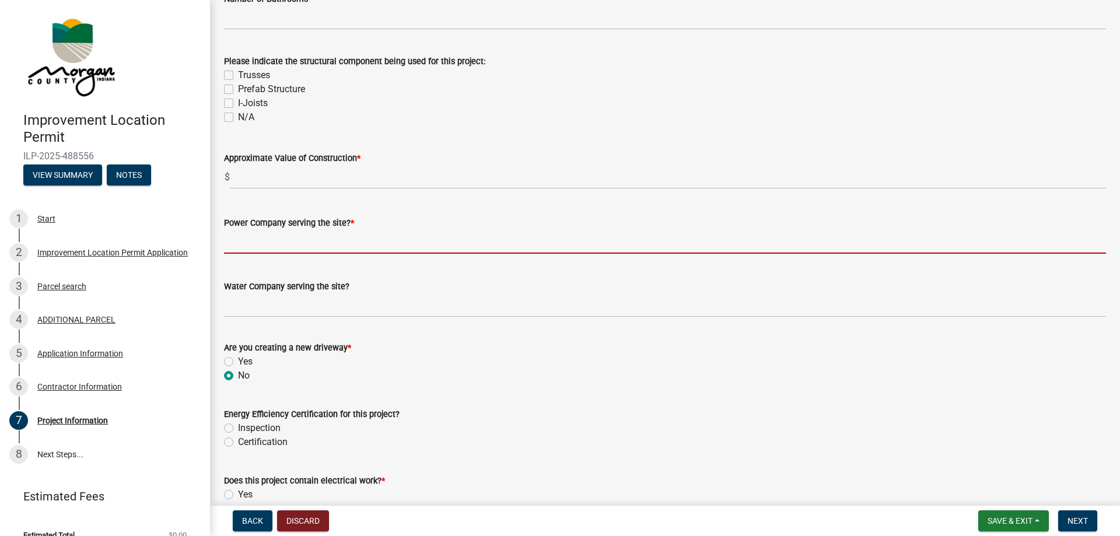
click at [366, 241] on input "Power Company serving the site? *" at bounding box center [665, 242] width 882 height 24
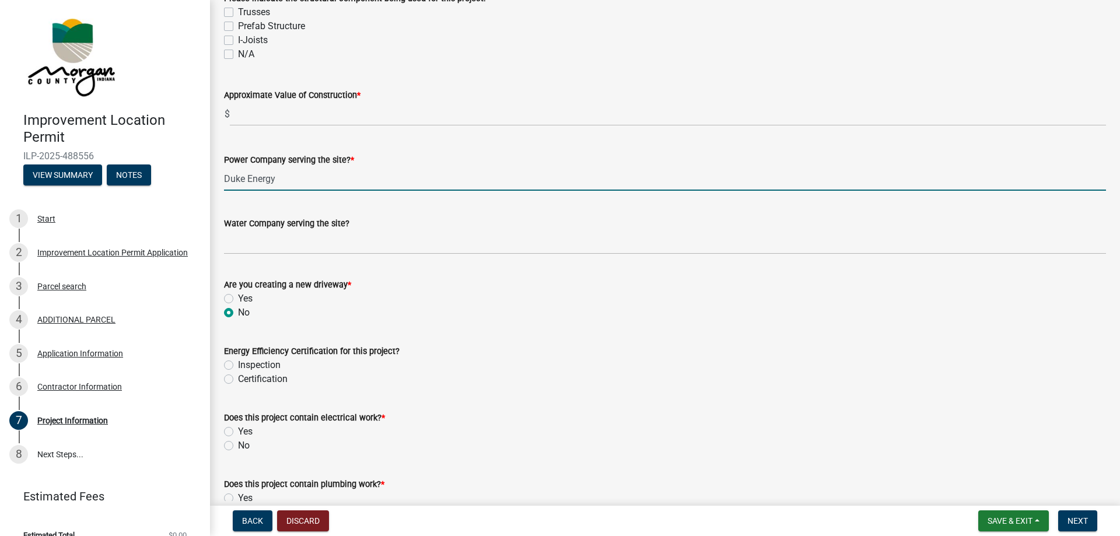
scroll to position [1166, 0]
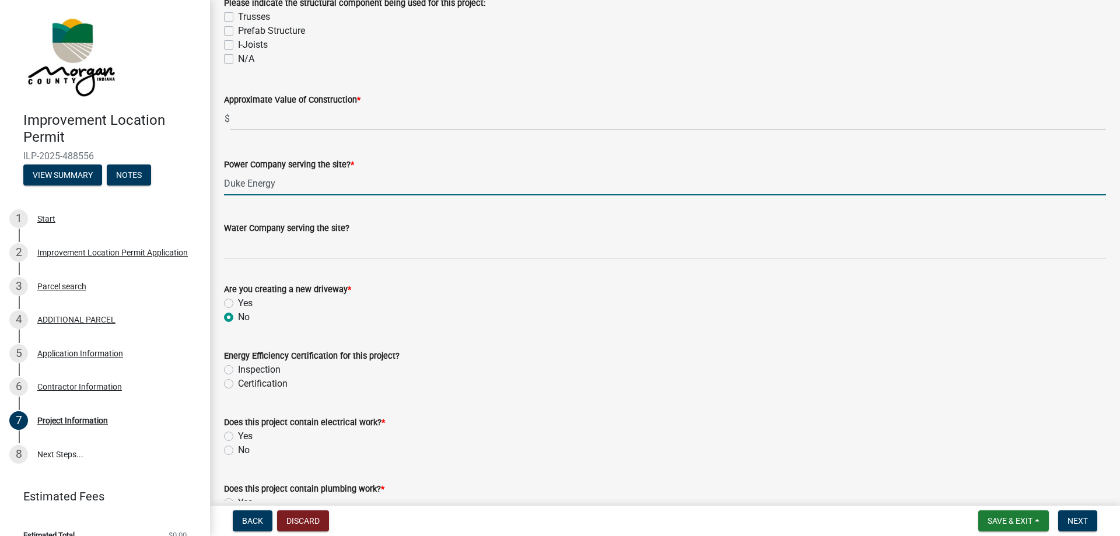
type input "Duke Energy"
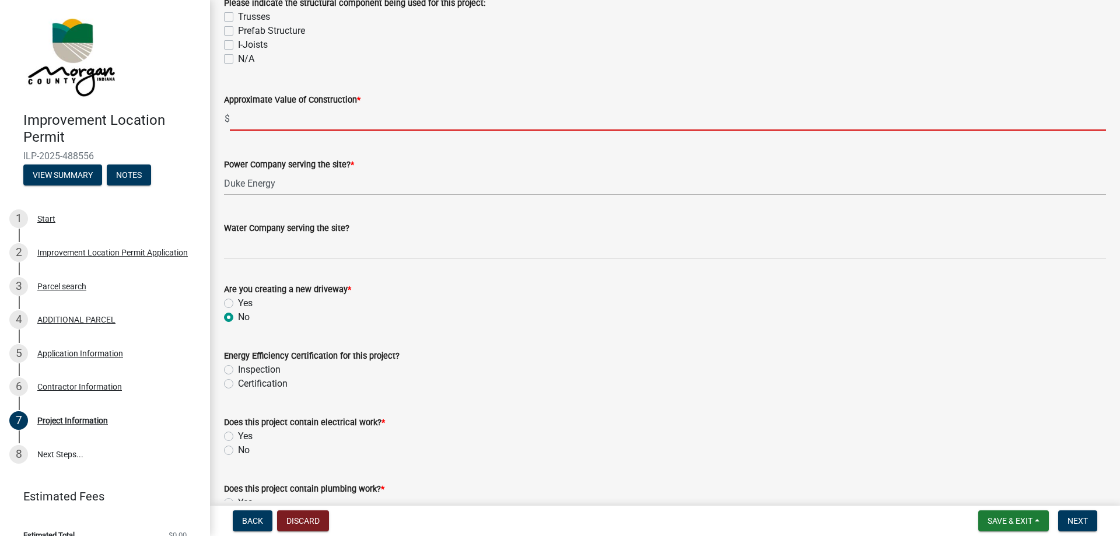
click at [277, 117] on input "text" at bounding box center [668, 119] width 876 height 24
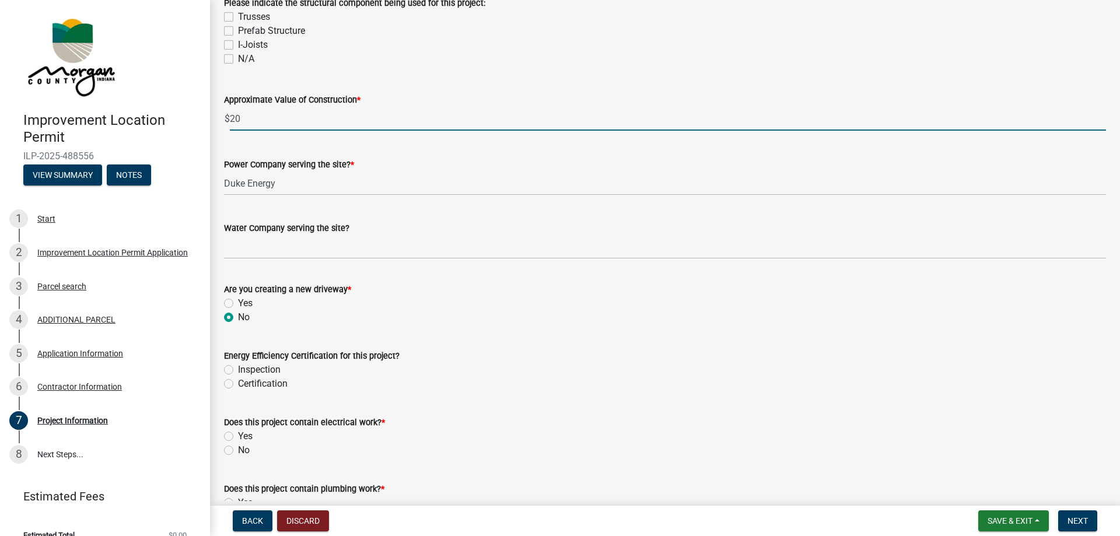
type input "2"
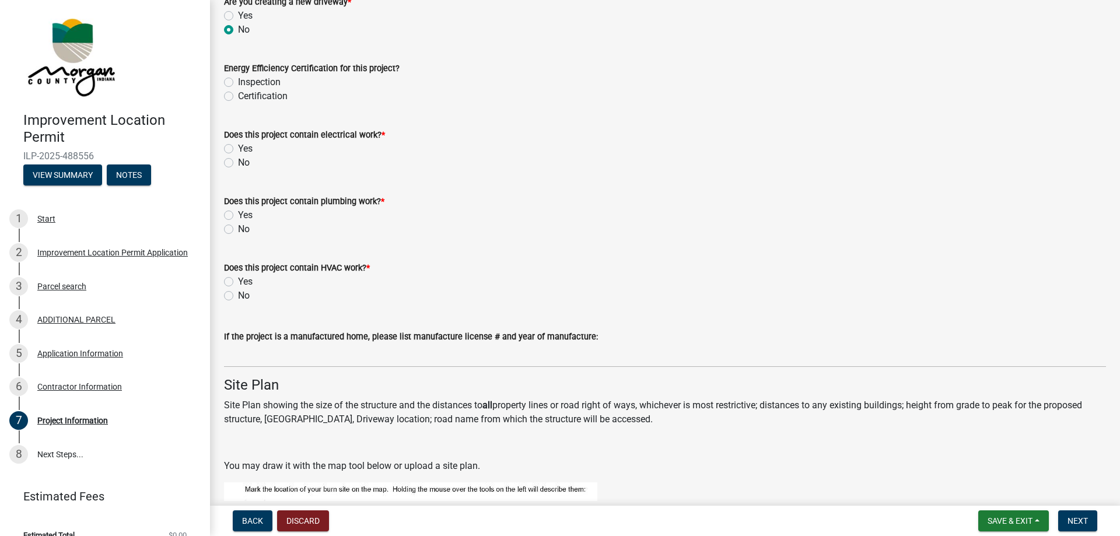
scroll to position [1497, 0]
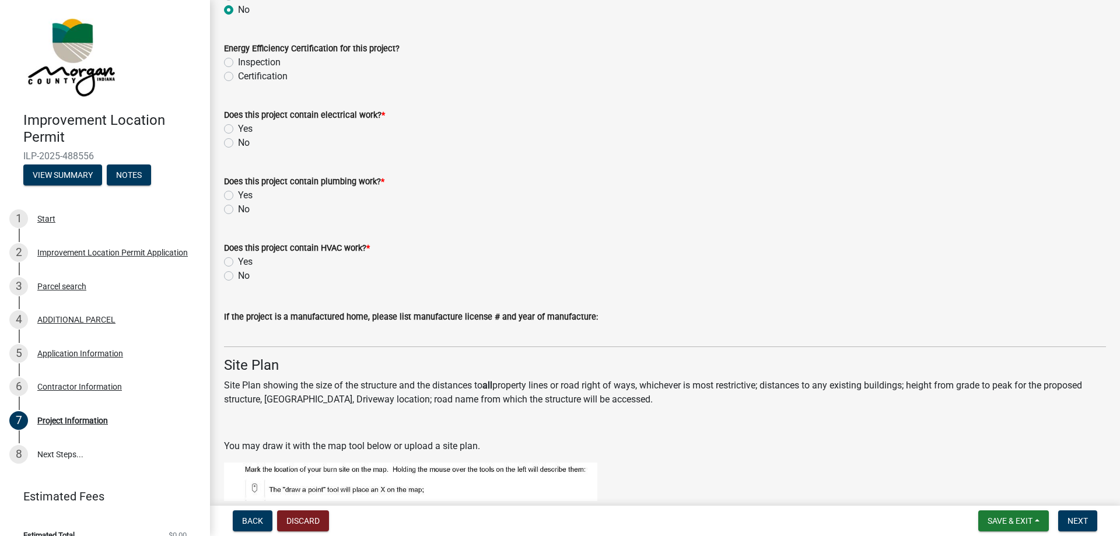
click at [238, 275] on label "No" at bounding box center [244, 276] width 12 height 14
click at [238, 275] on input "No" at bounding box center [242, 273] width 8 height 8
radio input "true"
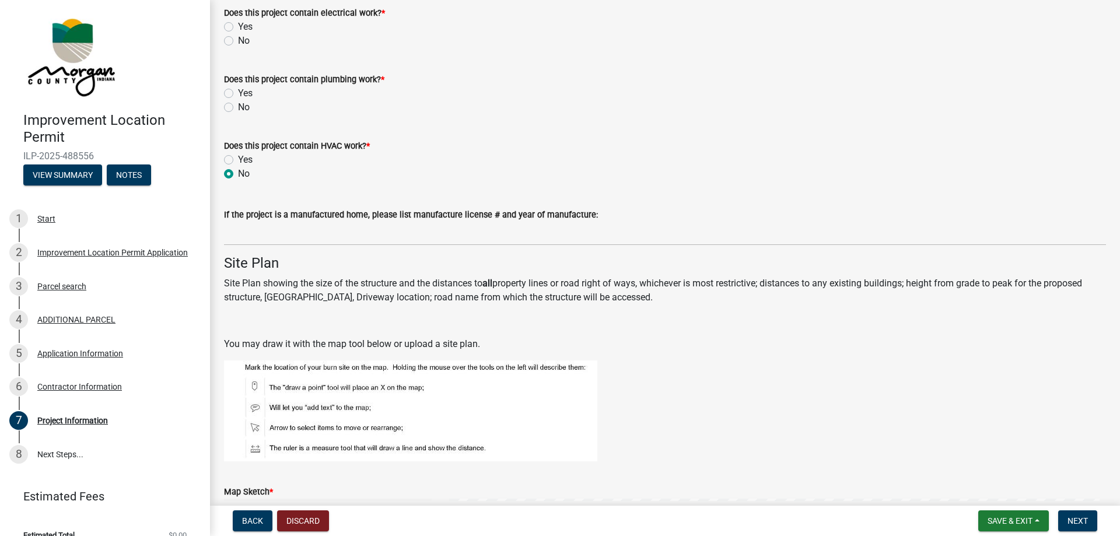
scroll to position [1575, 0]
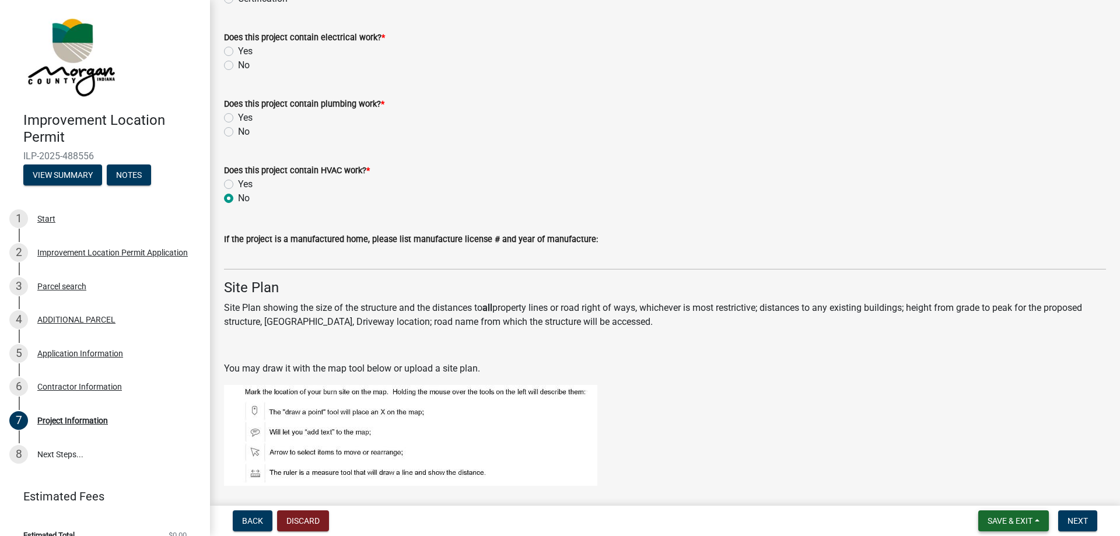
click at [1030, 518] on span "Save & Exit" at bounding box center [1009, 520] width 45 height 9
click at [1027, 489] on button "Save & Exit" at bounding box center [1001, 490] width 93 height 28
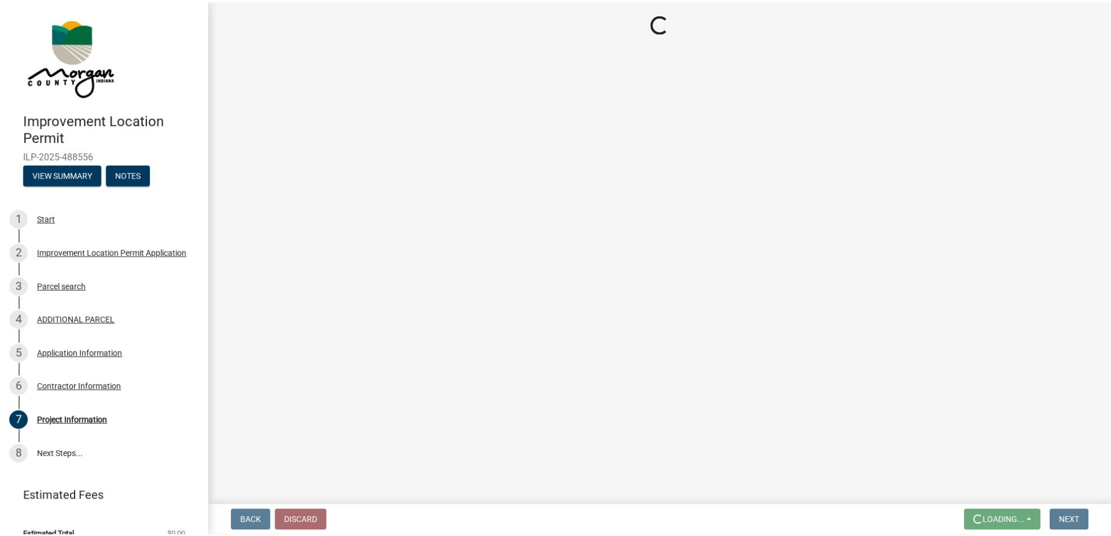
scroll to position [0, 0]
